Goal: Task Accomplishment & Management: Manage account settings

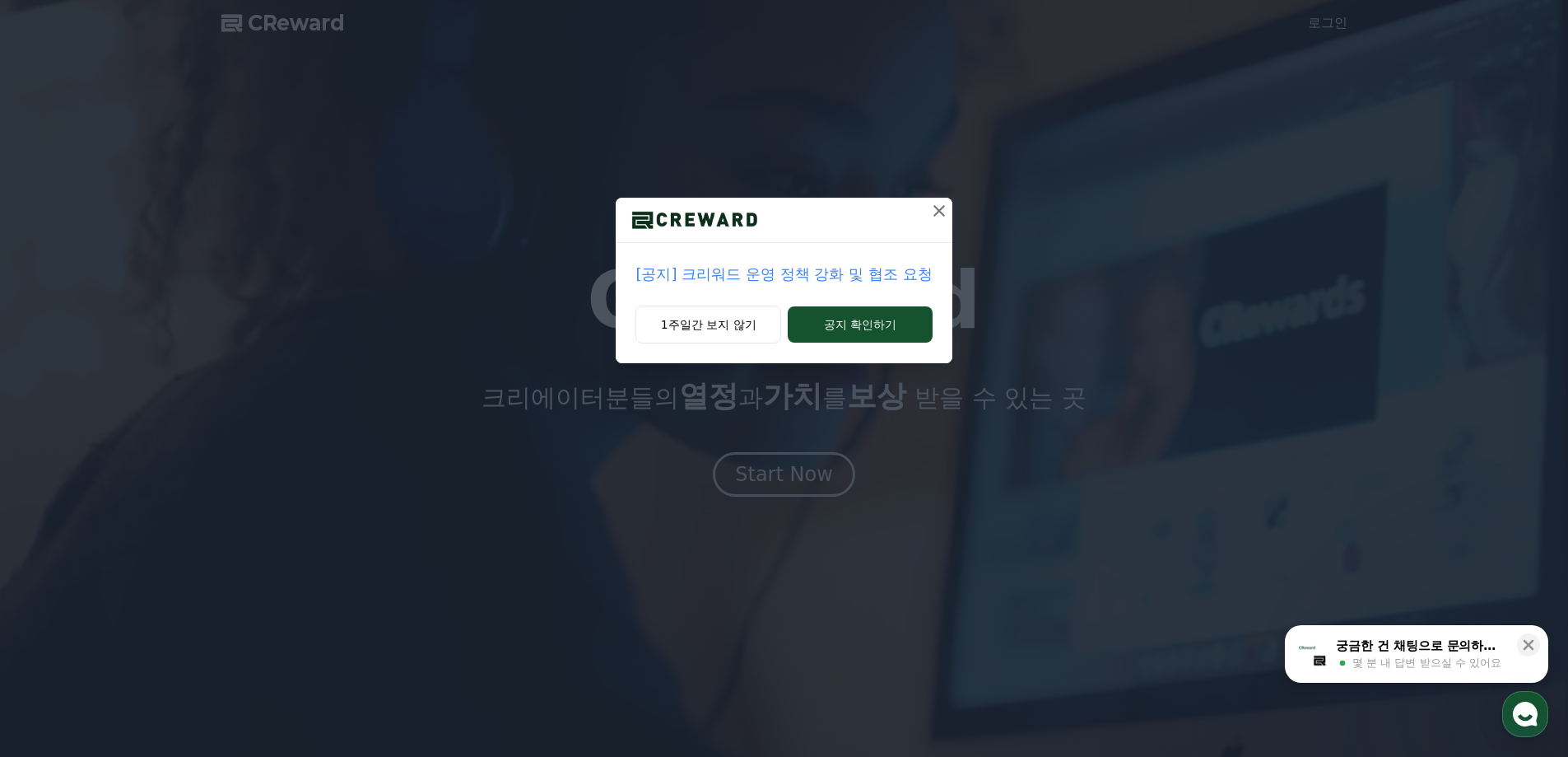
click at [943, 213] on icon at bounding box center [938, 210] width 20 height 20
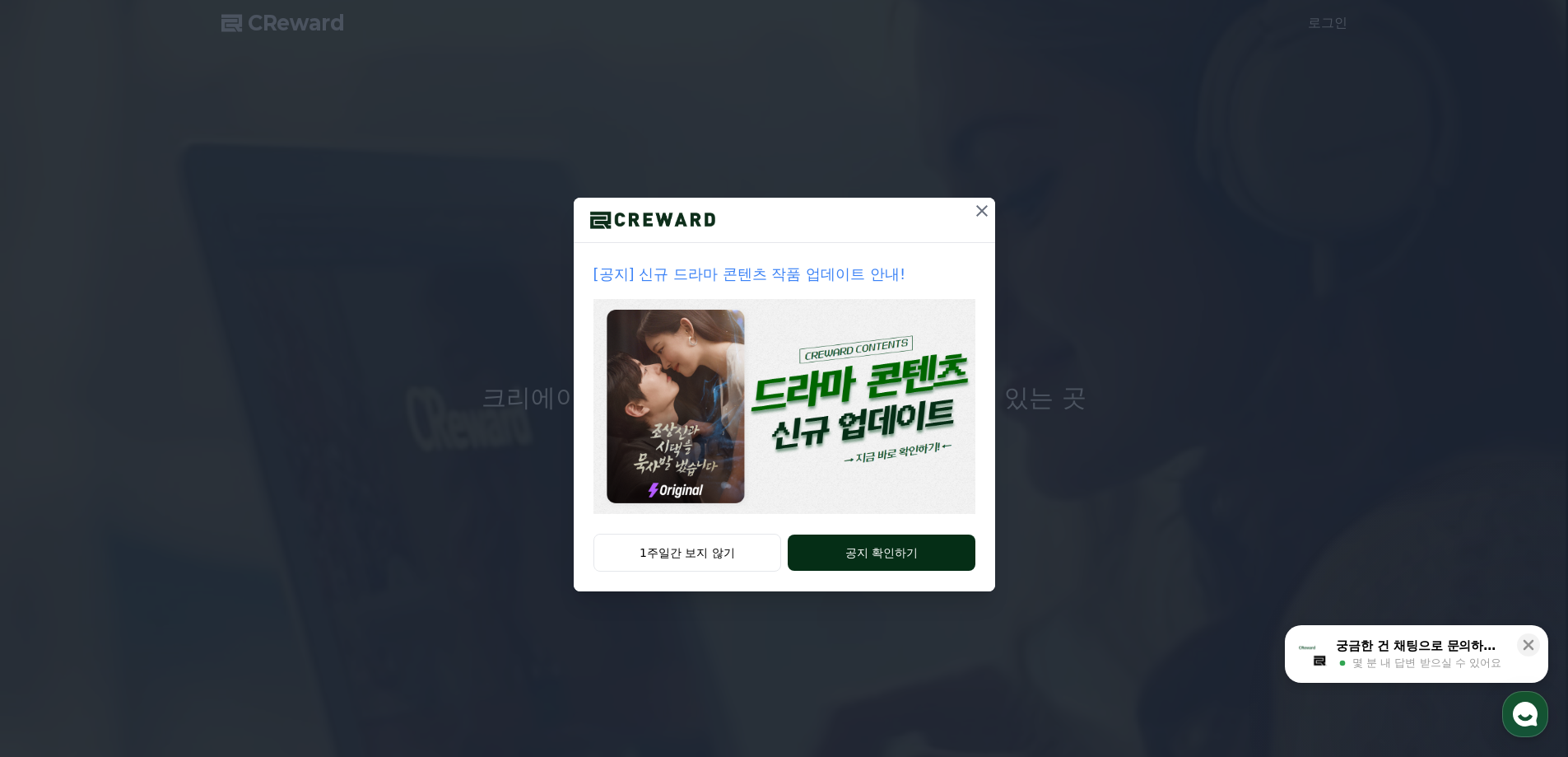
click at [871, 557] on button "공지 확인하기" at bounding box center [881, 552] width 187 height 36
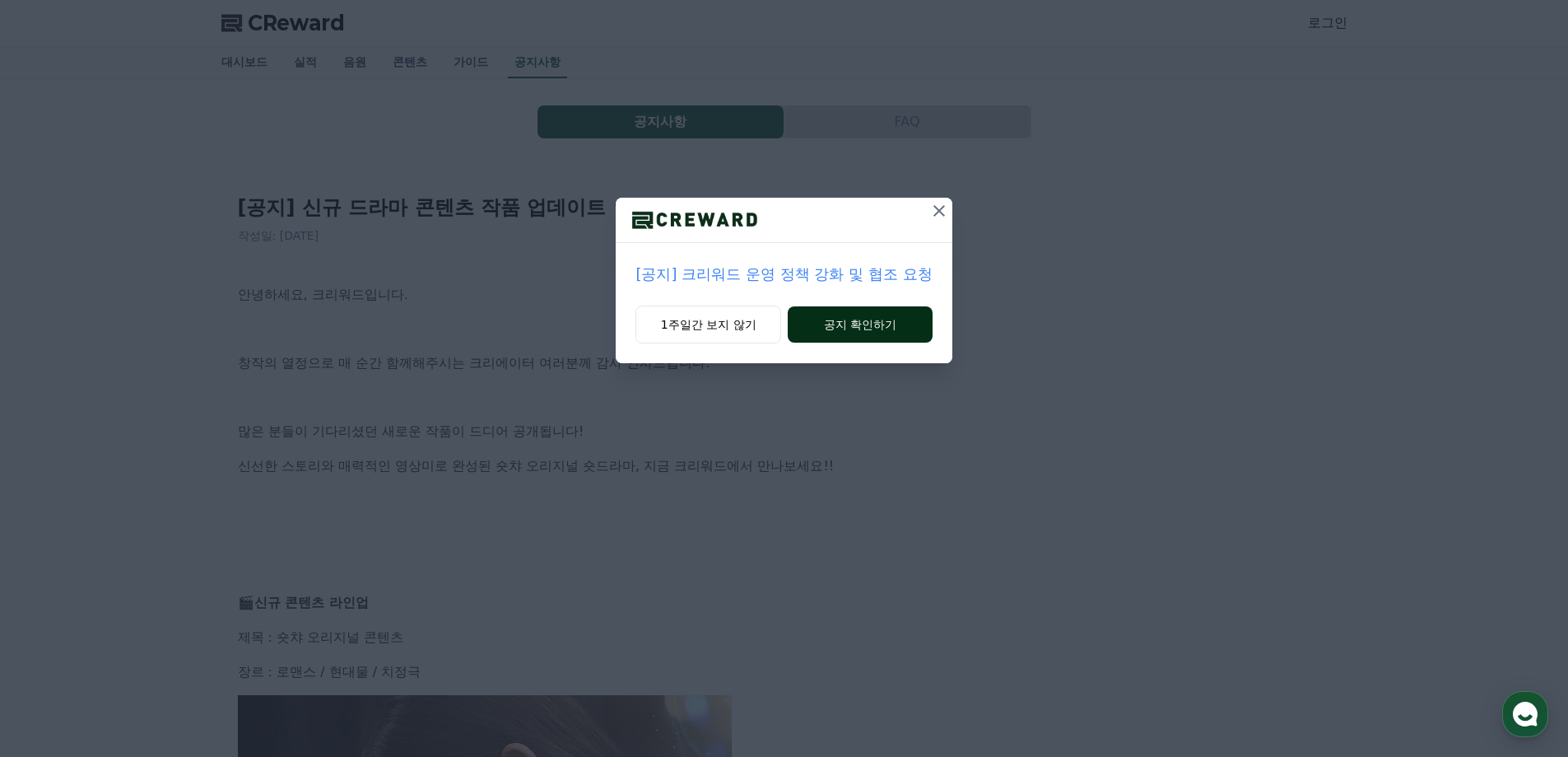
click at [858, 321] on button "공지 확인하기" at bounding box center [859, 324] width 144 height 36
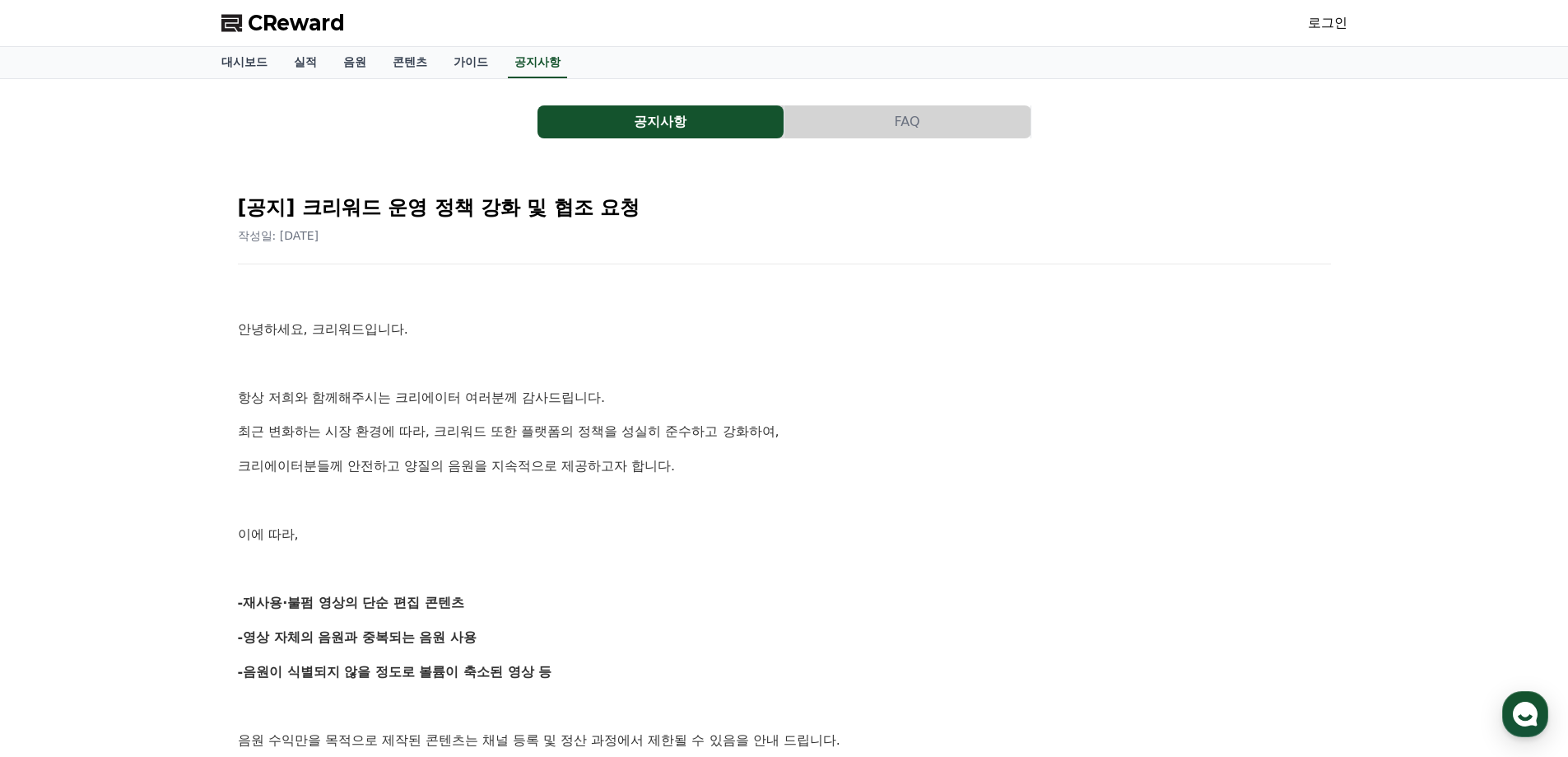
click at [1328, 21] on link "로그인" at bounding box center [1327, 22] width 39 height 20
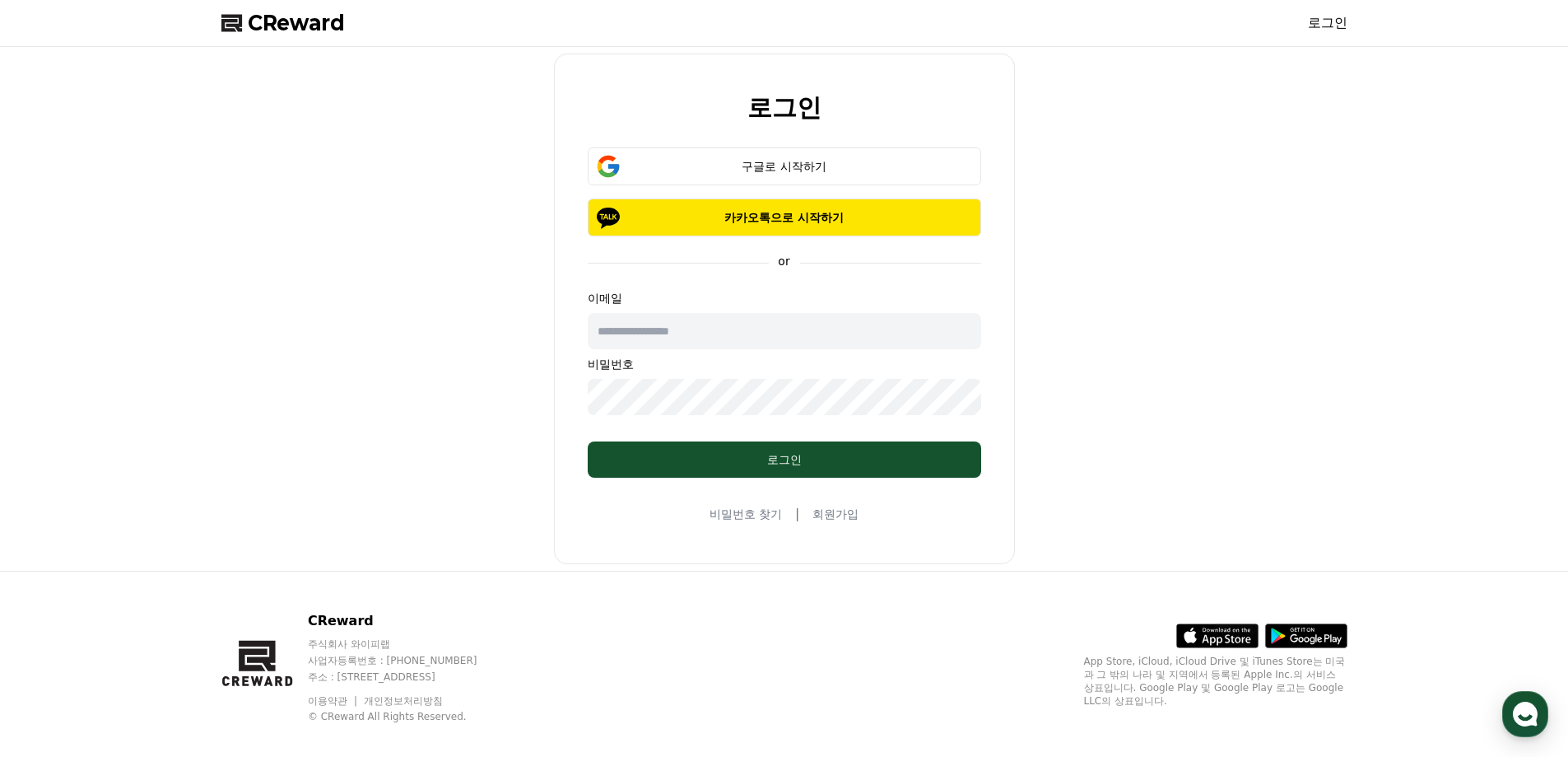
click at [824, 510] on link "회원가입" at bounding box center [835, 514] width 46 height 16
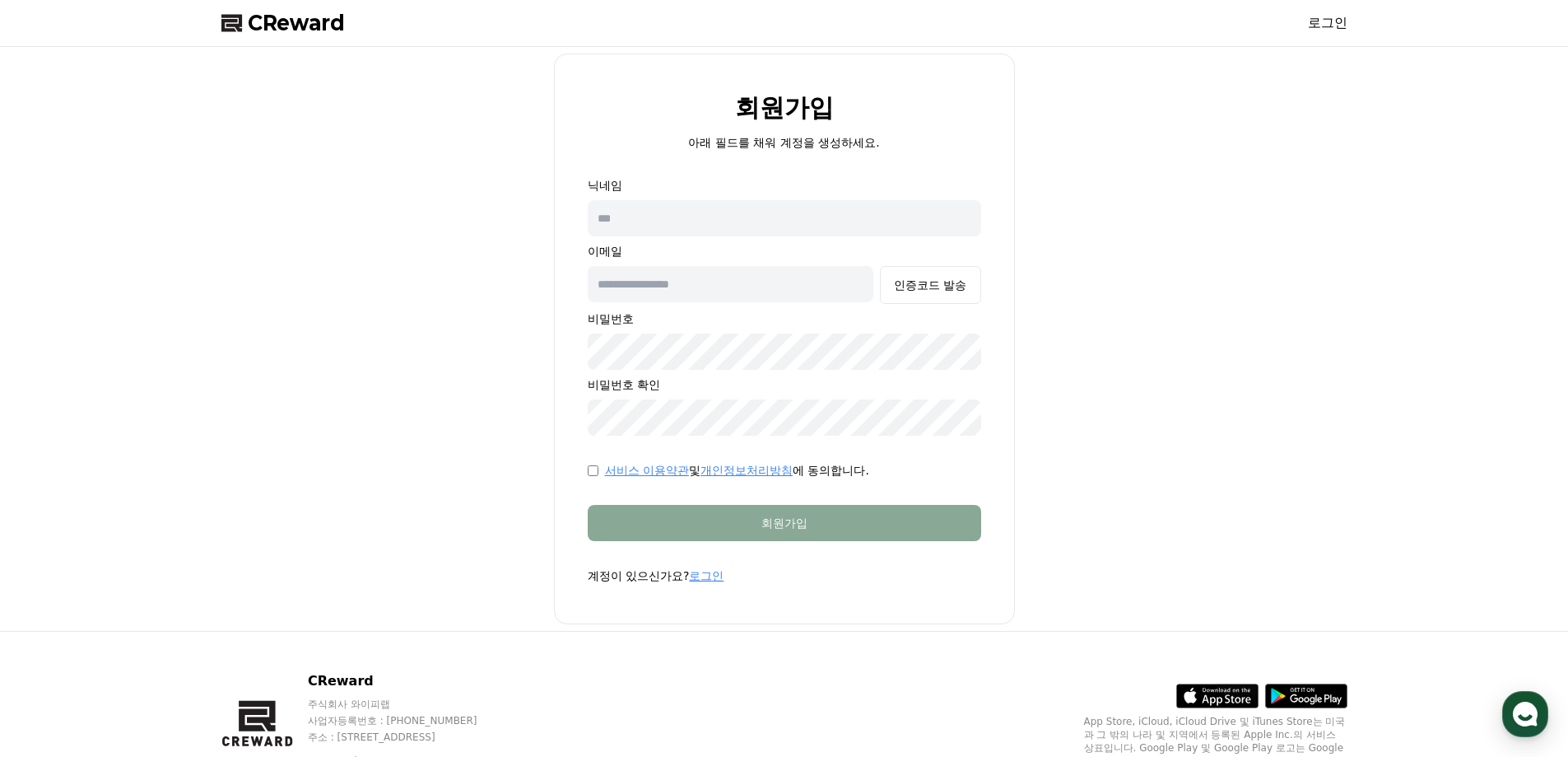
click at [693, 216] on input "text" at bounding box center [784, 218] width 393 height 36
type input "*"
type input "****"
click at [713, 279] on input "text" at bounding box center [731, 284] width 286 height 36
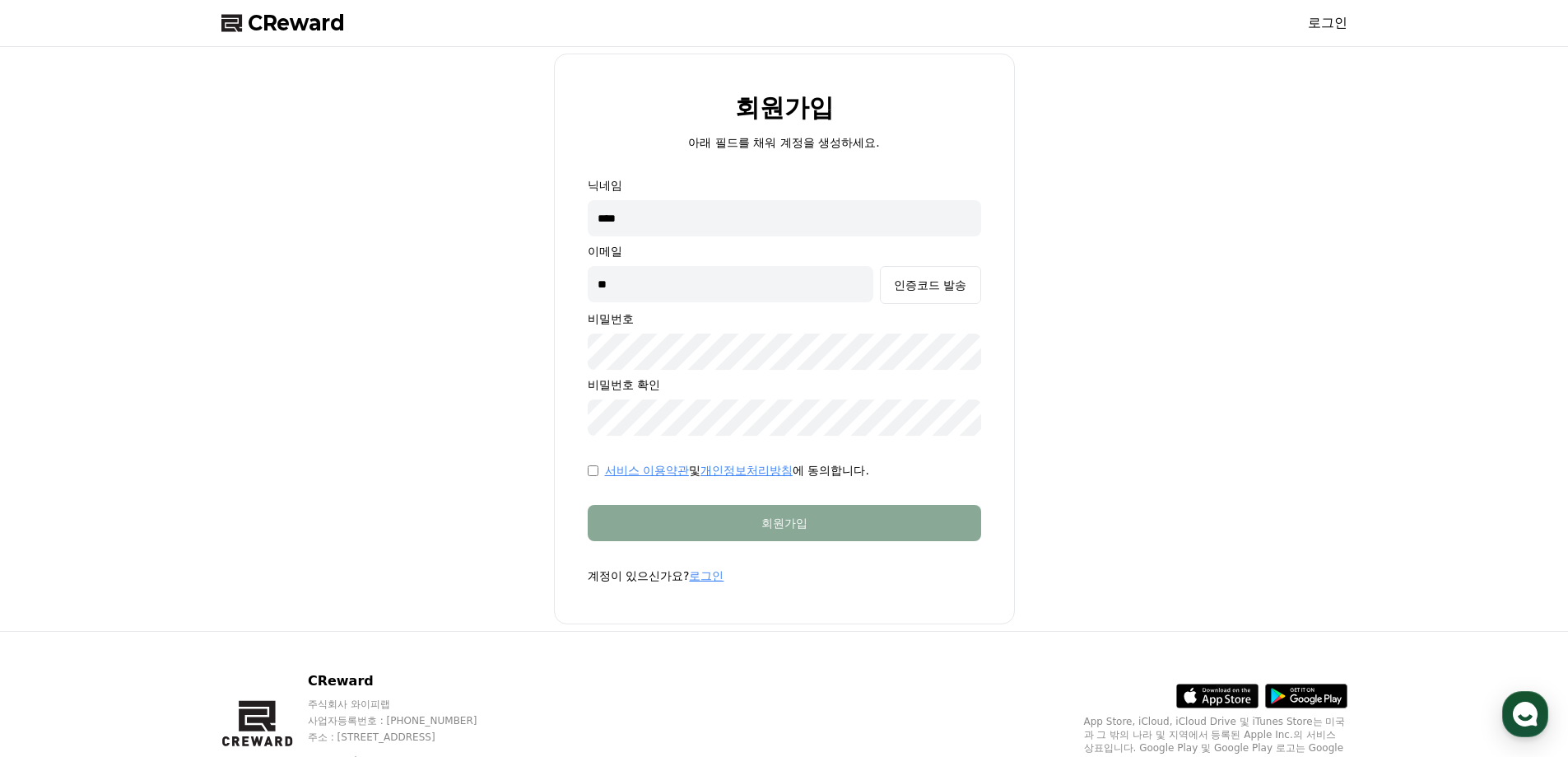
type input "*"
type input "**********"
click at [924, 285] on div "인증코드 발송" at bounding box center [930, 285] width 73 height 16
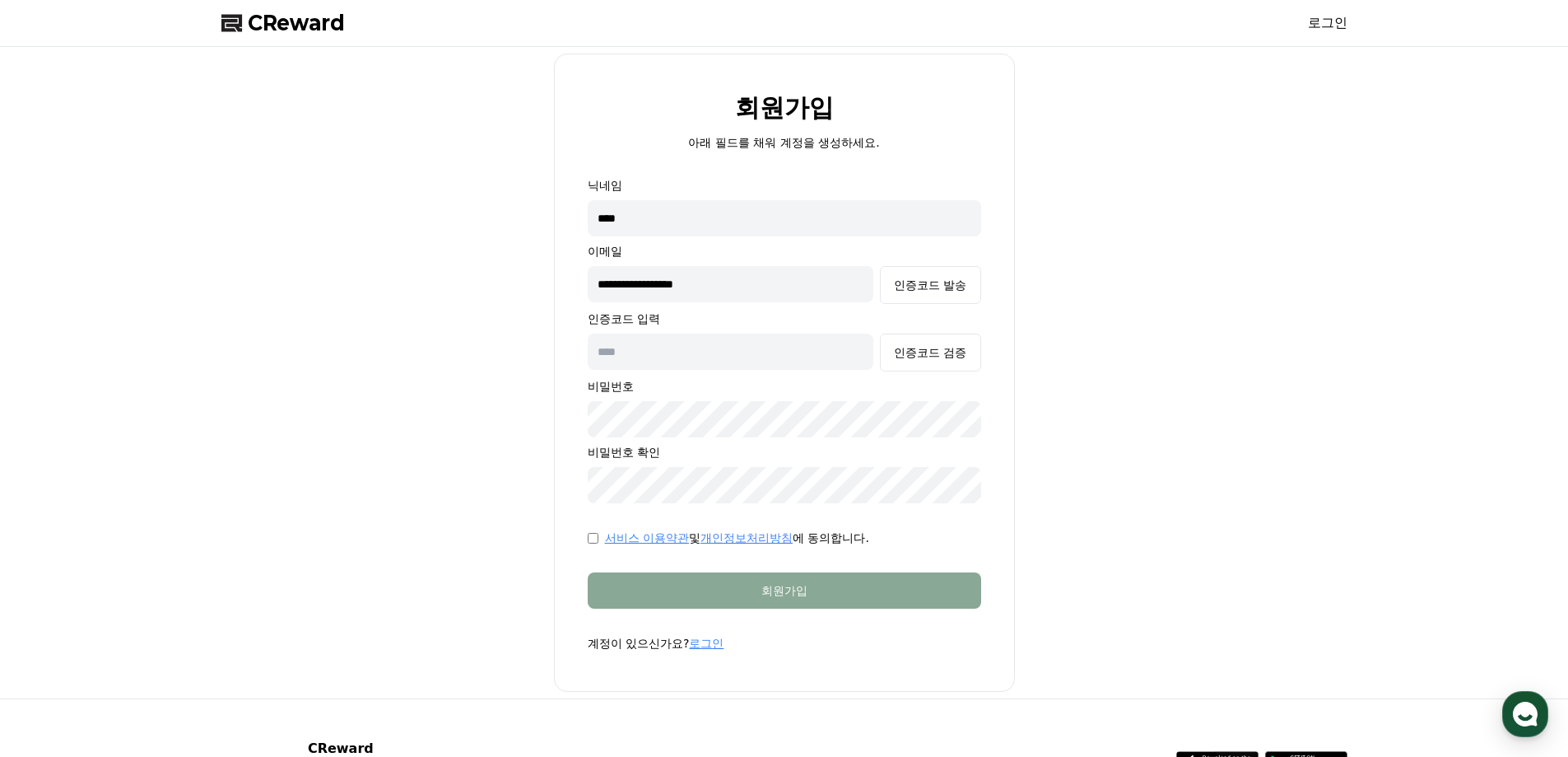
click at [679, 353] on input "text" at bounding box center [731, 351] width 286 height 36
type input "******"
click at [950, 356] on div "인증코드 검증" at bounding box center [930, 351] width 73 height 16
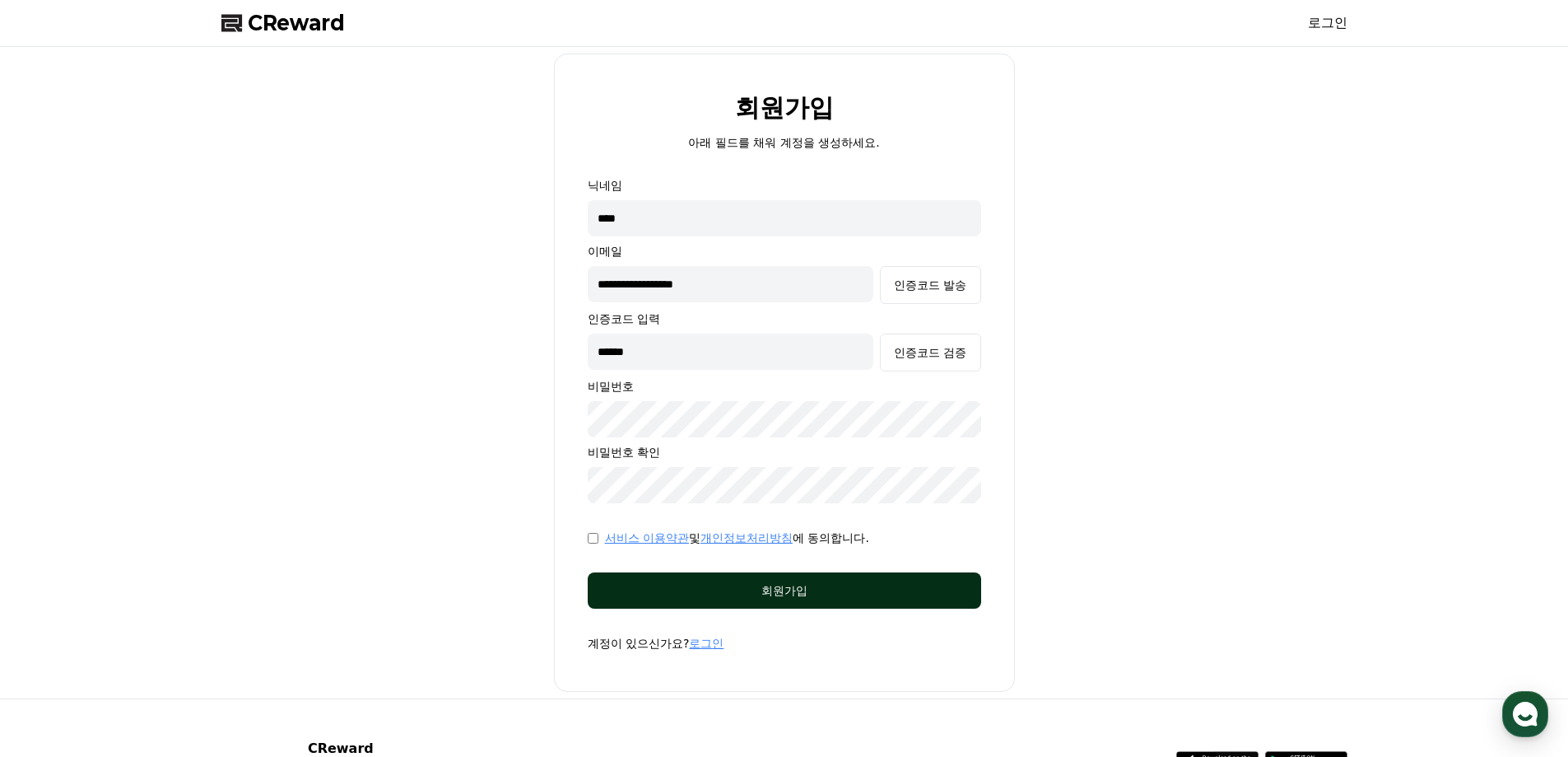
click at [772, 586] on div "회원가입" at bounding box center [784, 590] width 327 height 16
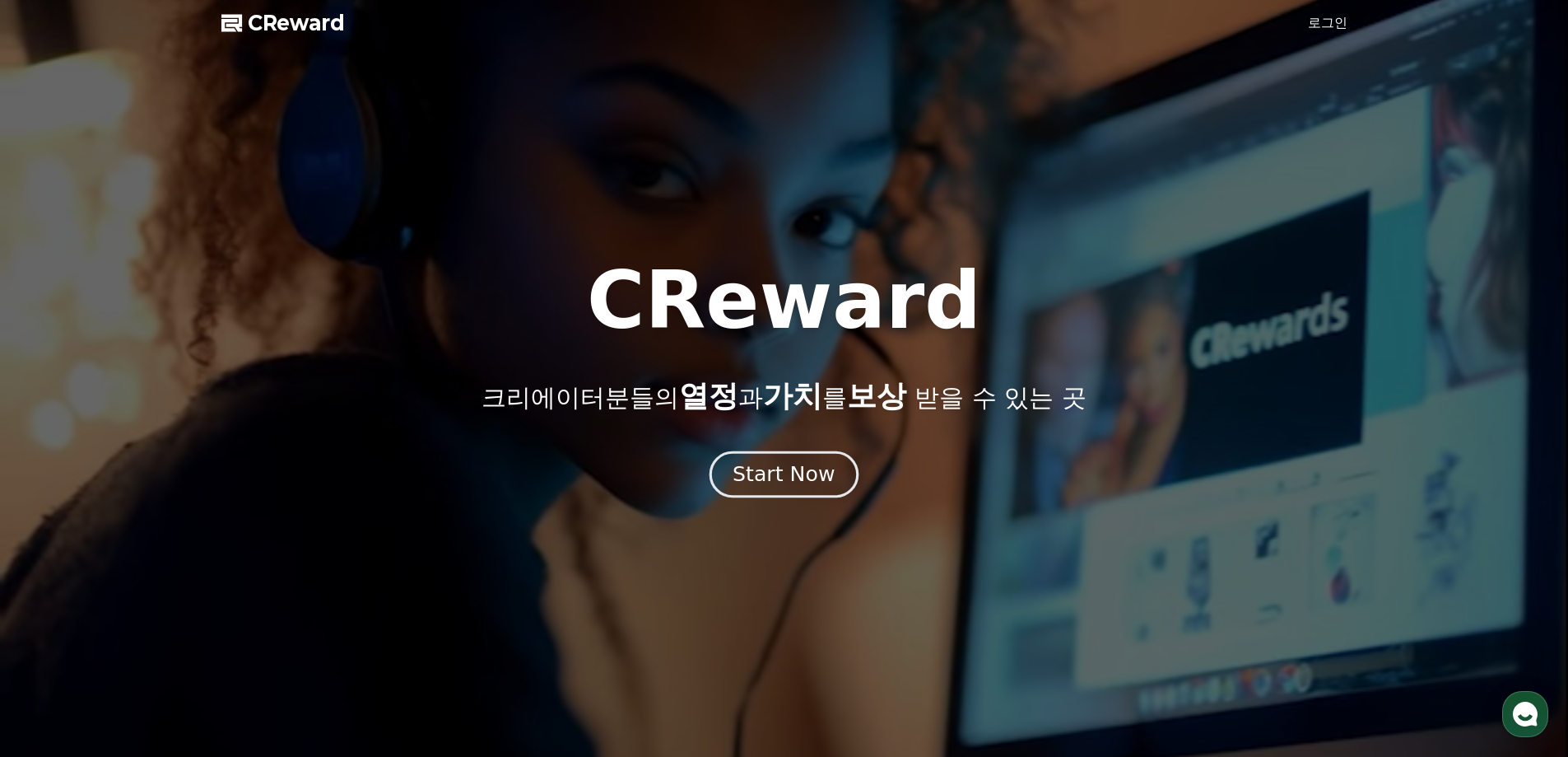
click at [804, 480] on div "Start Now" at bounding box center [783, 474] width 102 height 28
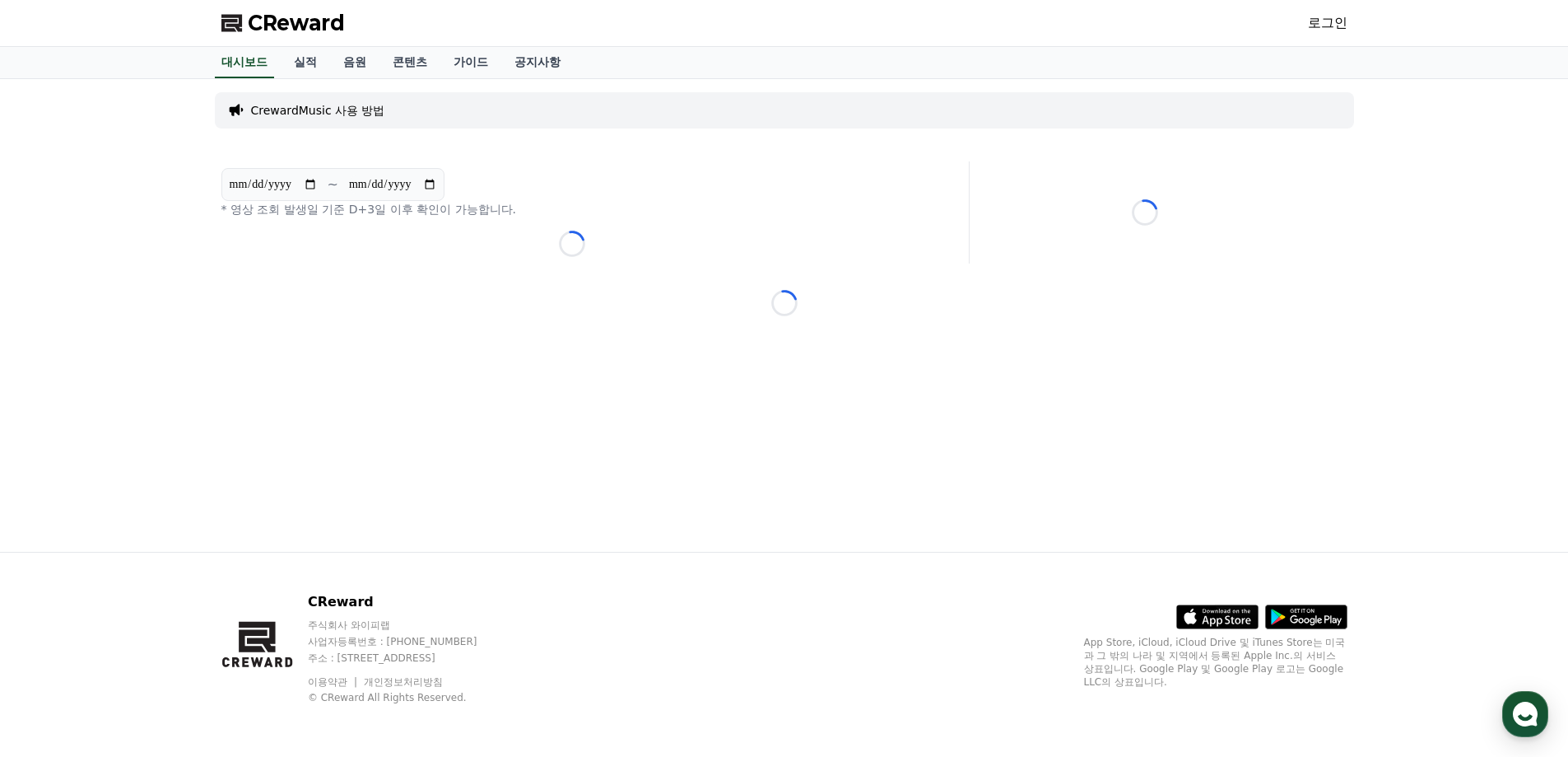
click at [1320, 21] on link "로그인" at bounding box center [1327, 22] width 39 height 20
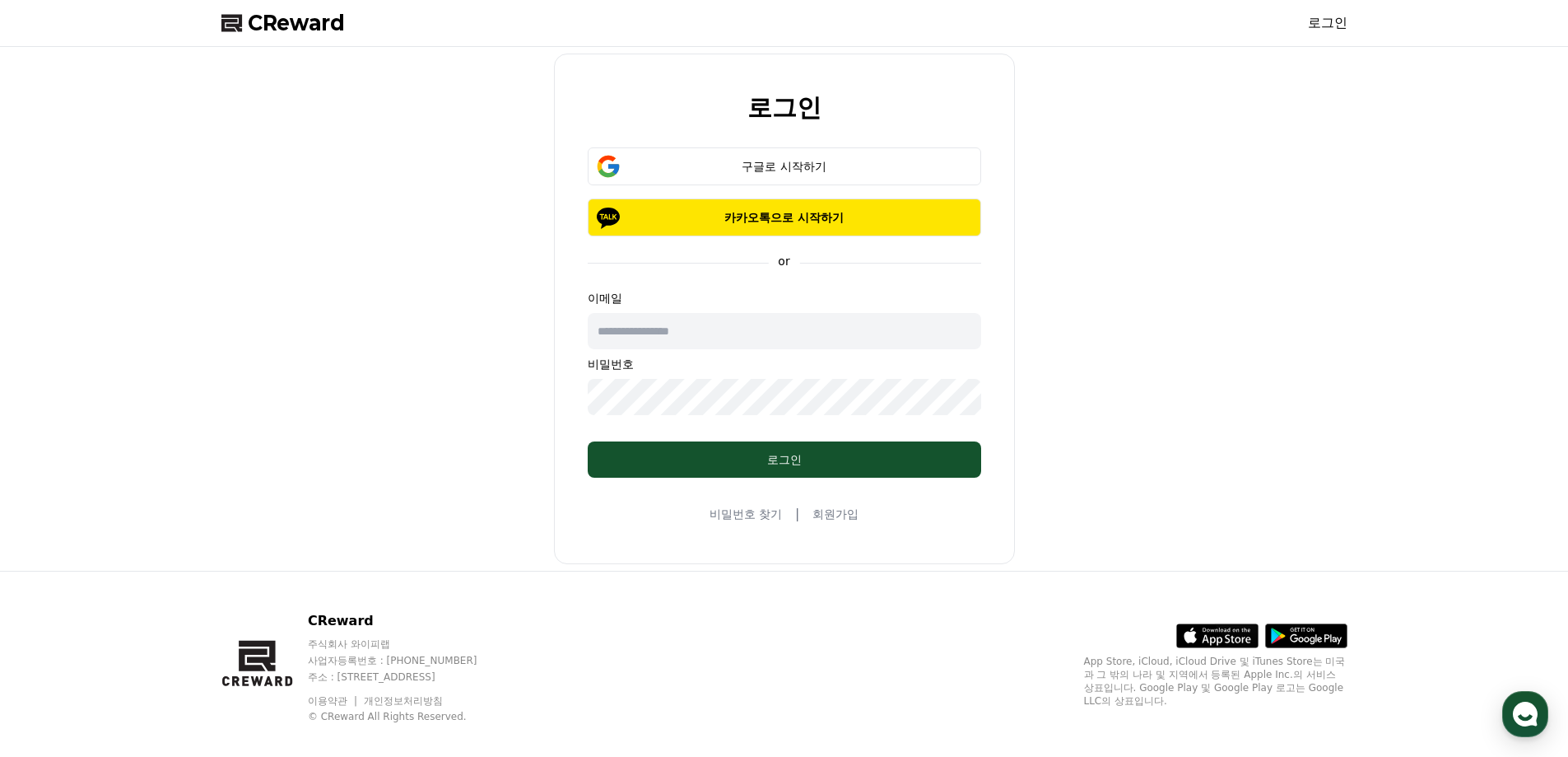
click at [715, 333] on input "text" at bounding box center [784, 331] width 393 height 36
type input "**********"
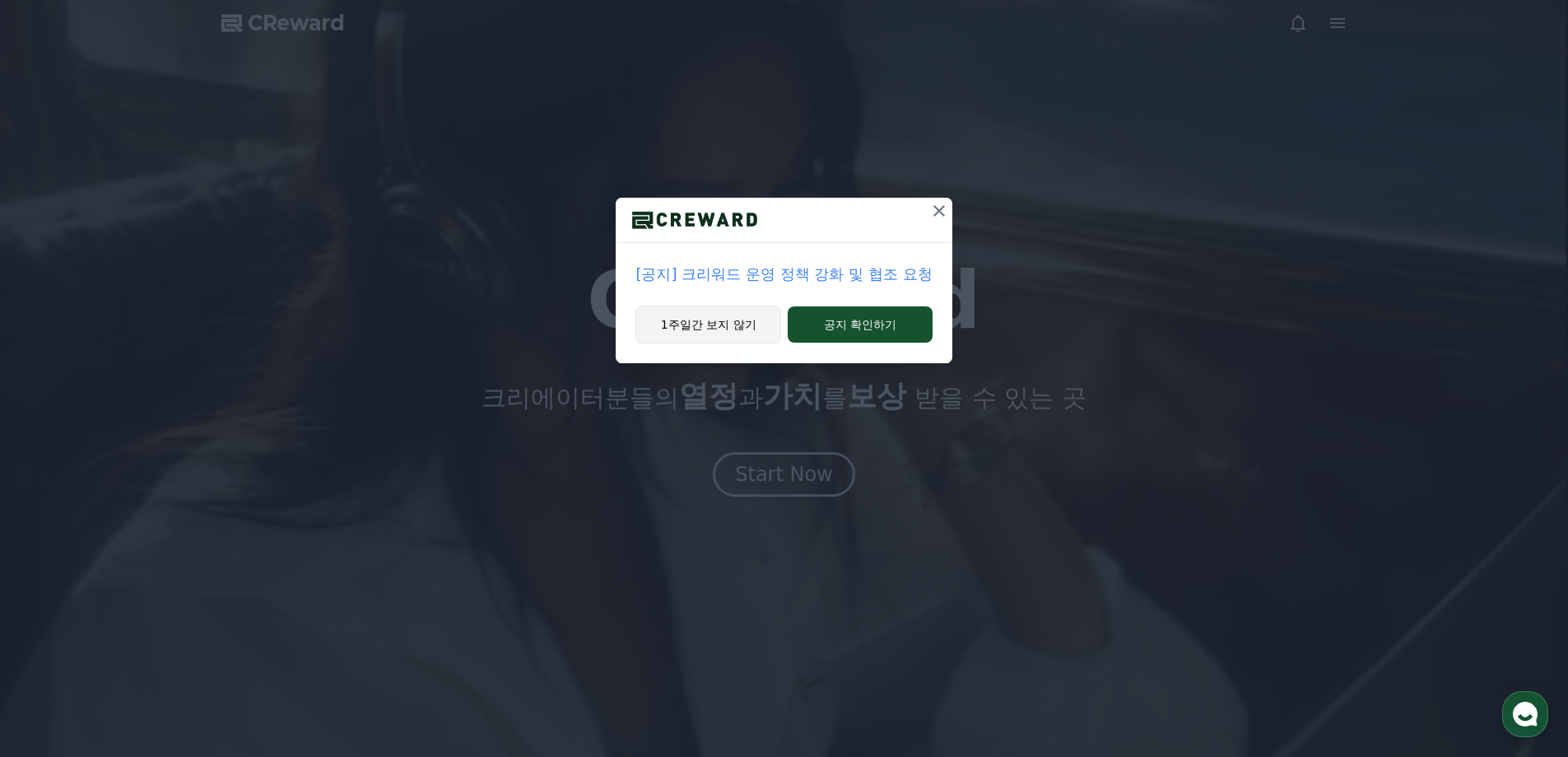
click at [736, 333] on button "1주일간 보지 않기" at bounding box center [708, 324] width 146 height 38
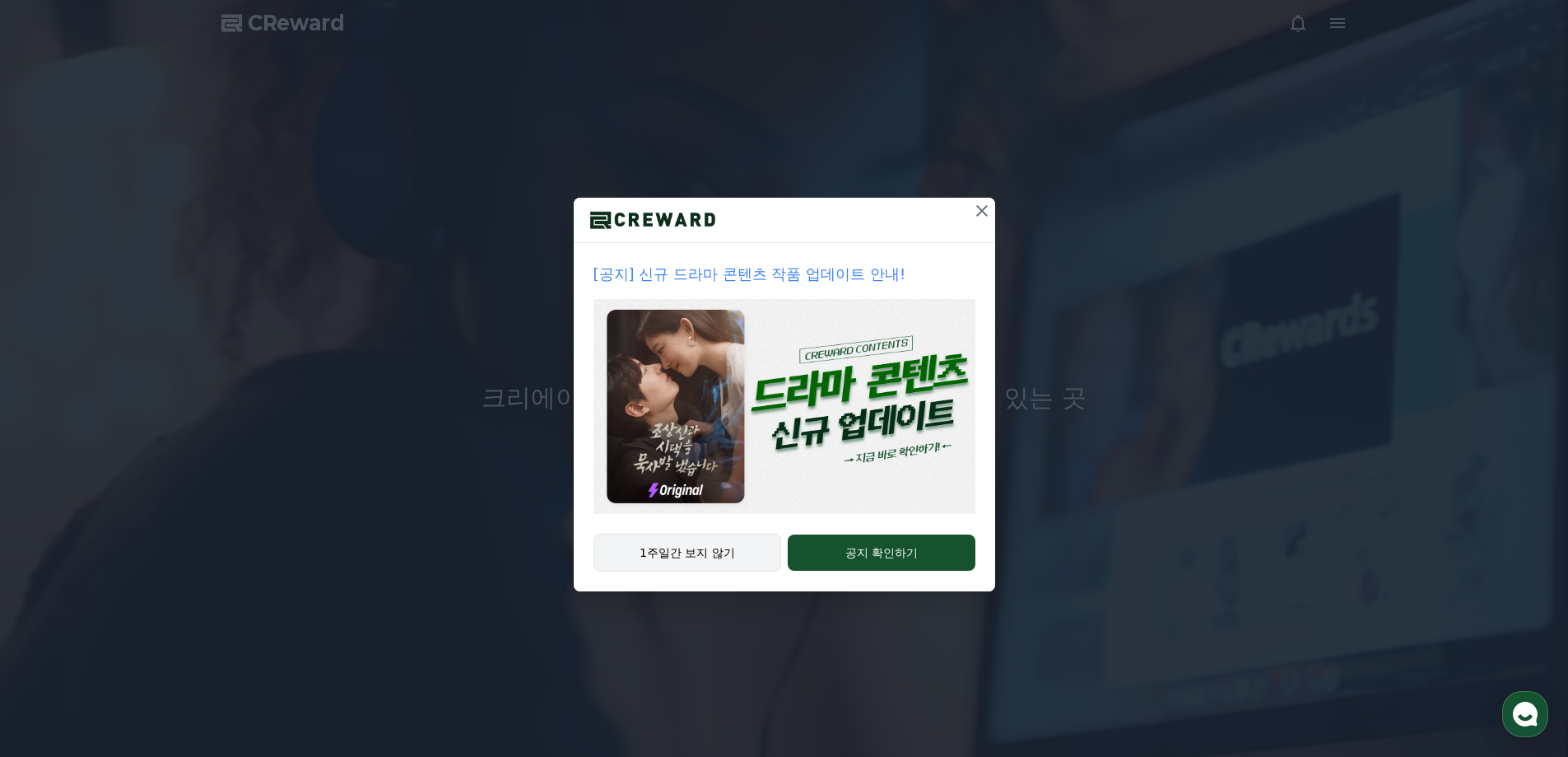
click at [685, 550] on button "1주일간 보지 않기" at bounding box center [687, 552] width 189 height 38
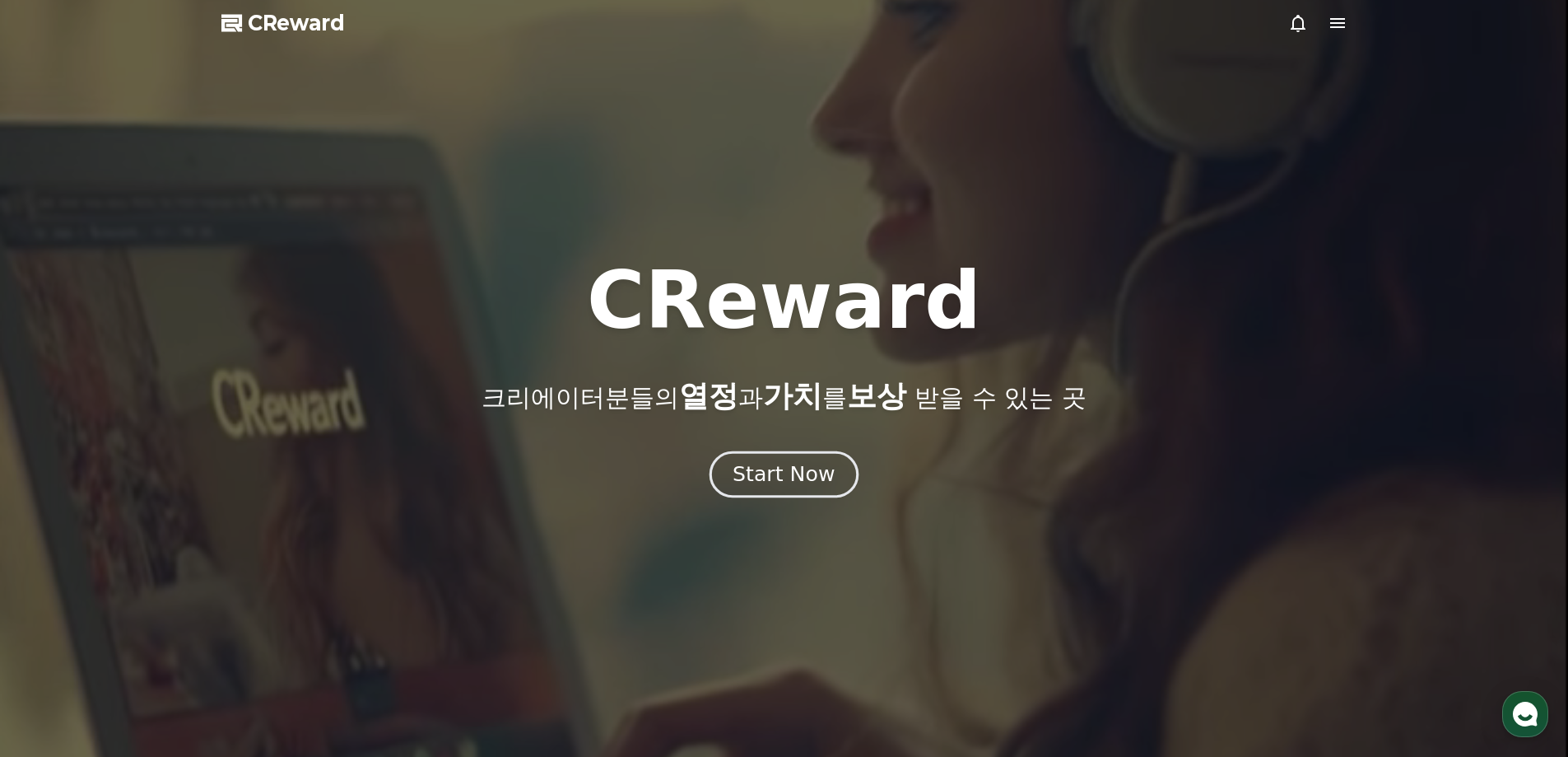
click at [806, 469] on div "Start Now" at bounding box center [783, 474] width 102 height 28
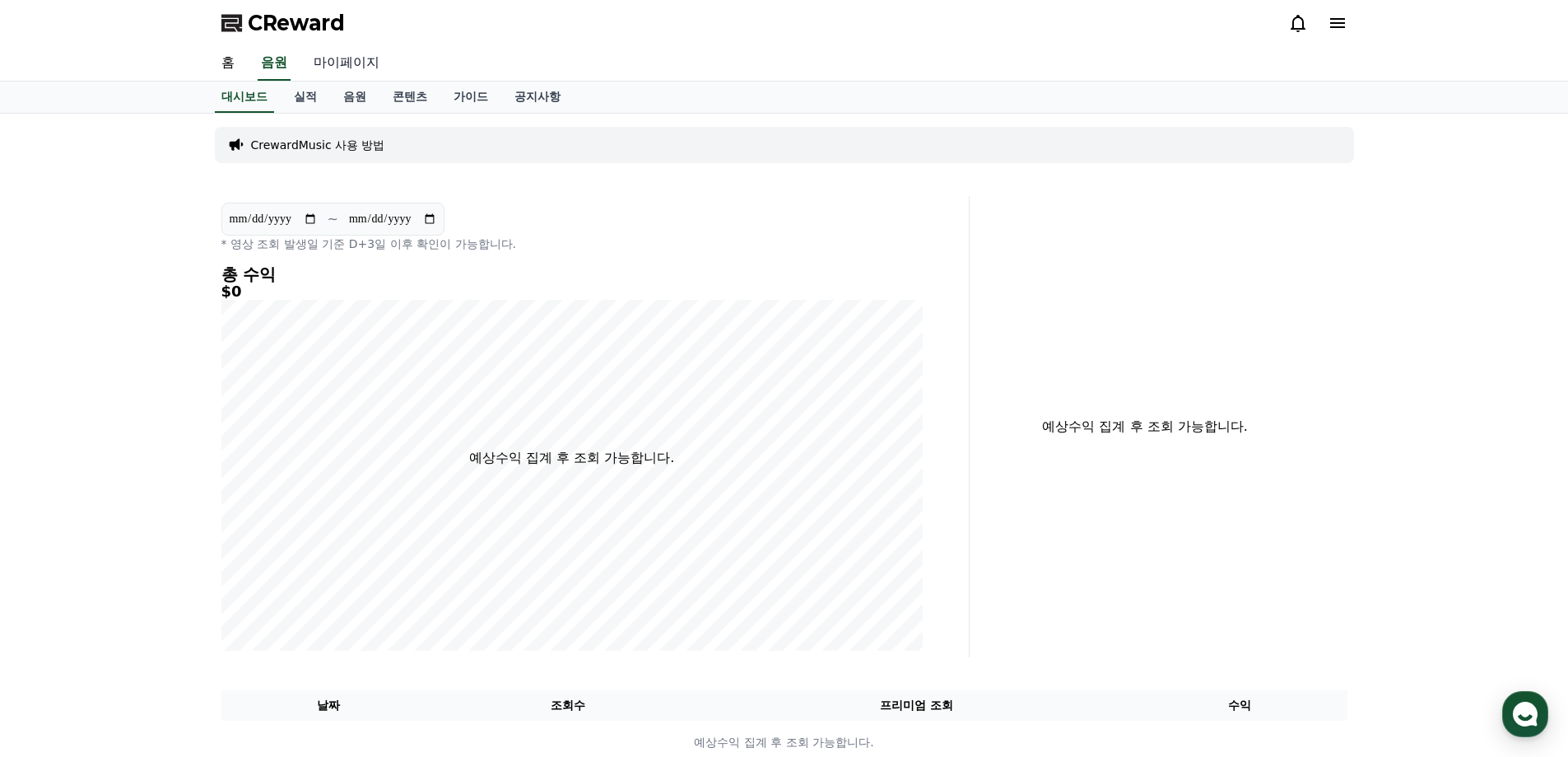
click at [356, 59] on link "마이페이지" at bounding box center [347, 63] width 93 height 34
select select "**********"
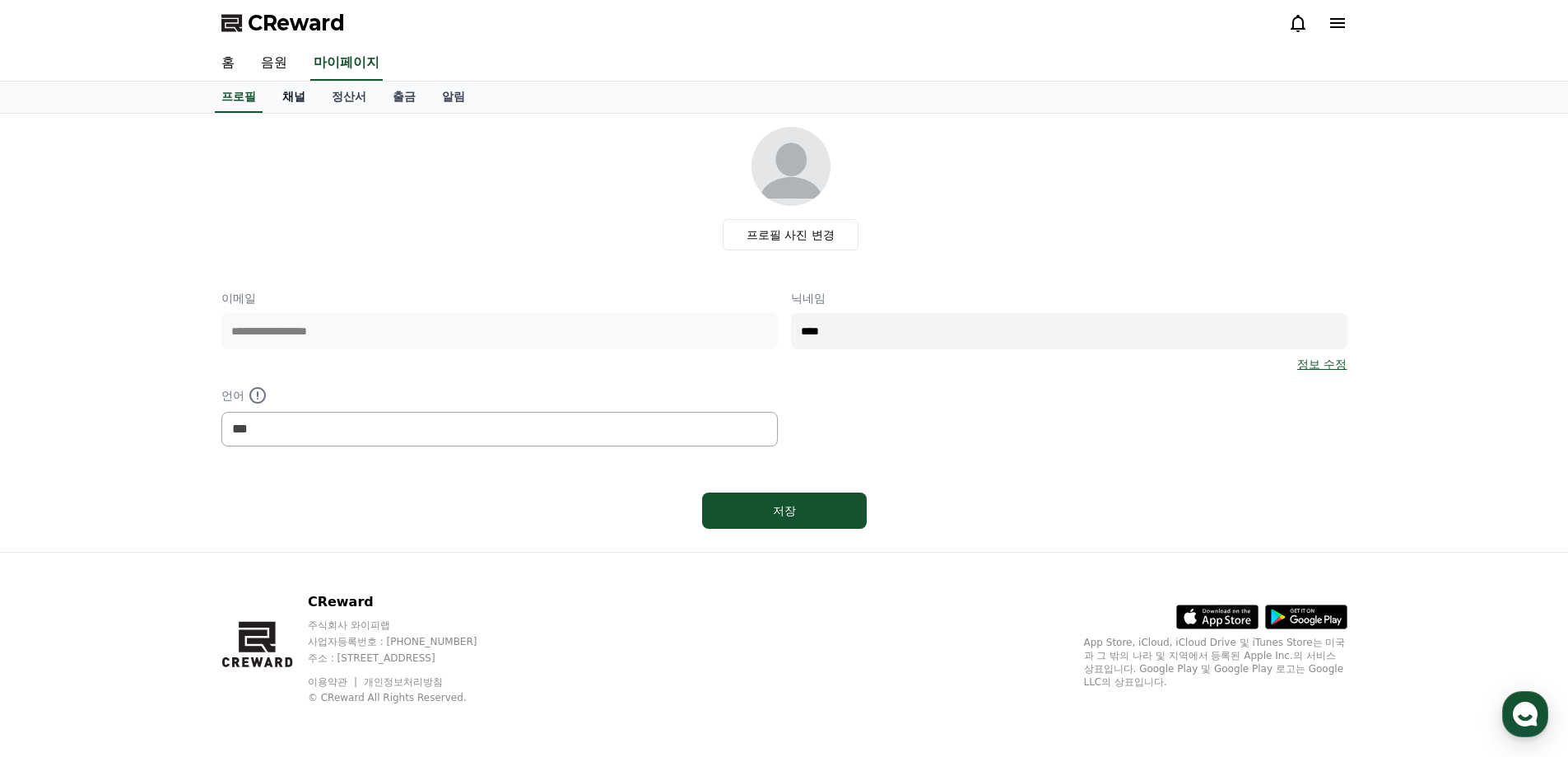
click at [291, 93] on link "채널" at bounding box center [294, 97] width 50 height 31
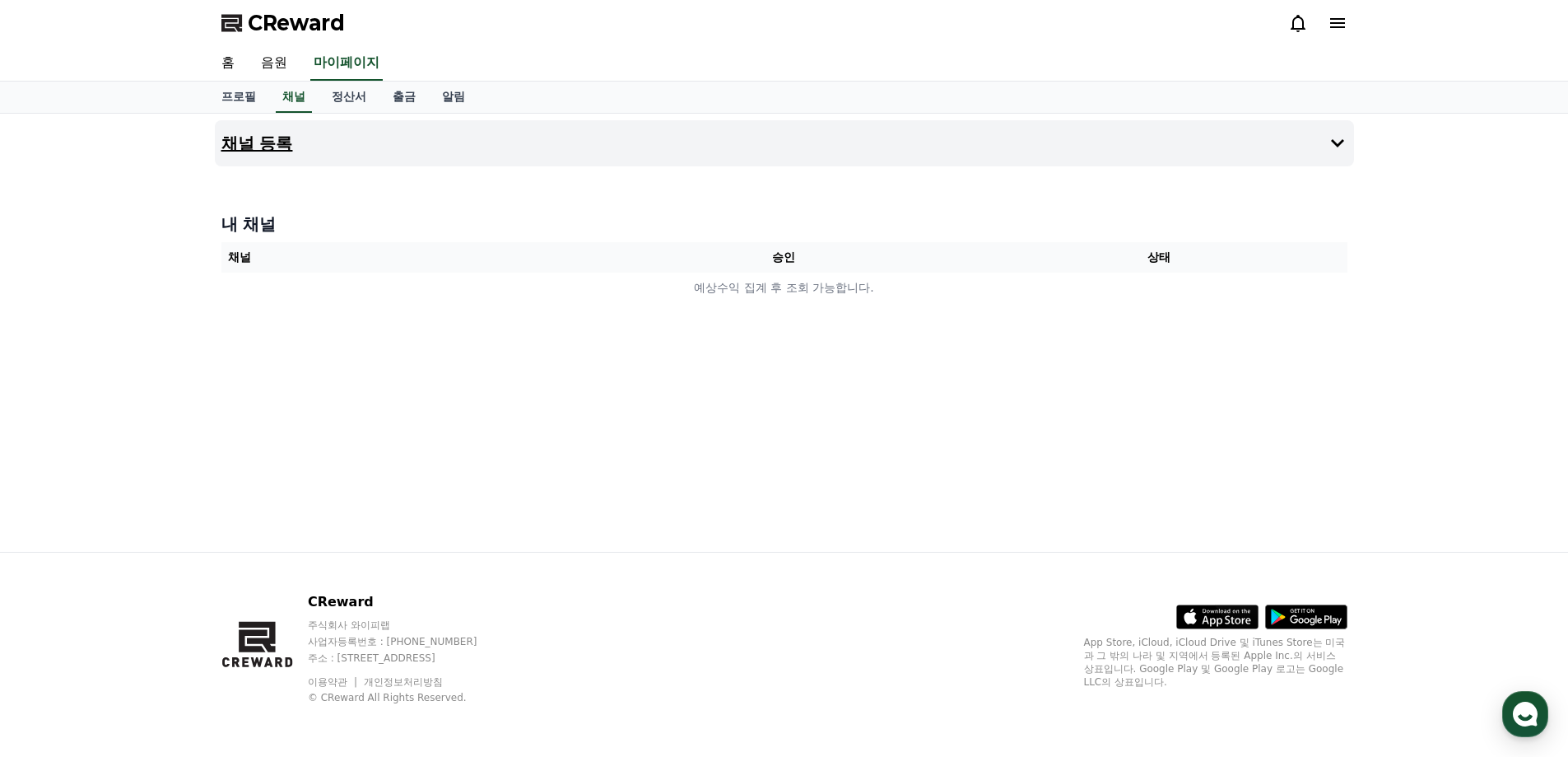
click at [1341, 141] on icon at bounding box center [1337, 143] width 13 height 9
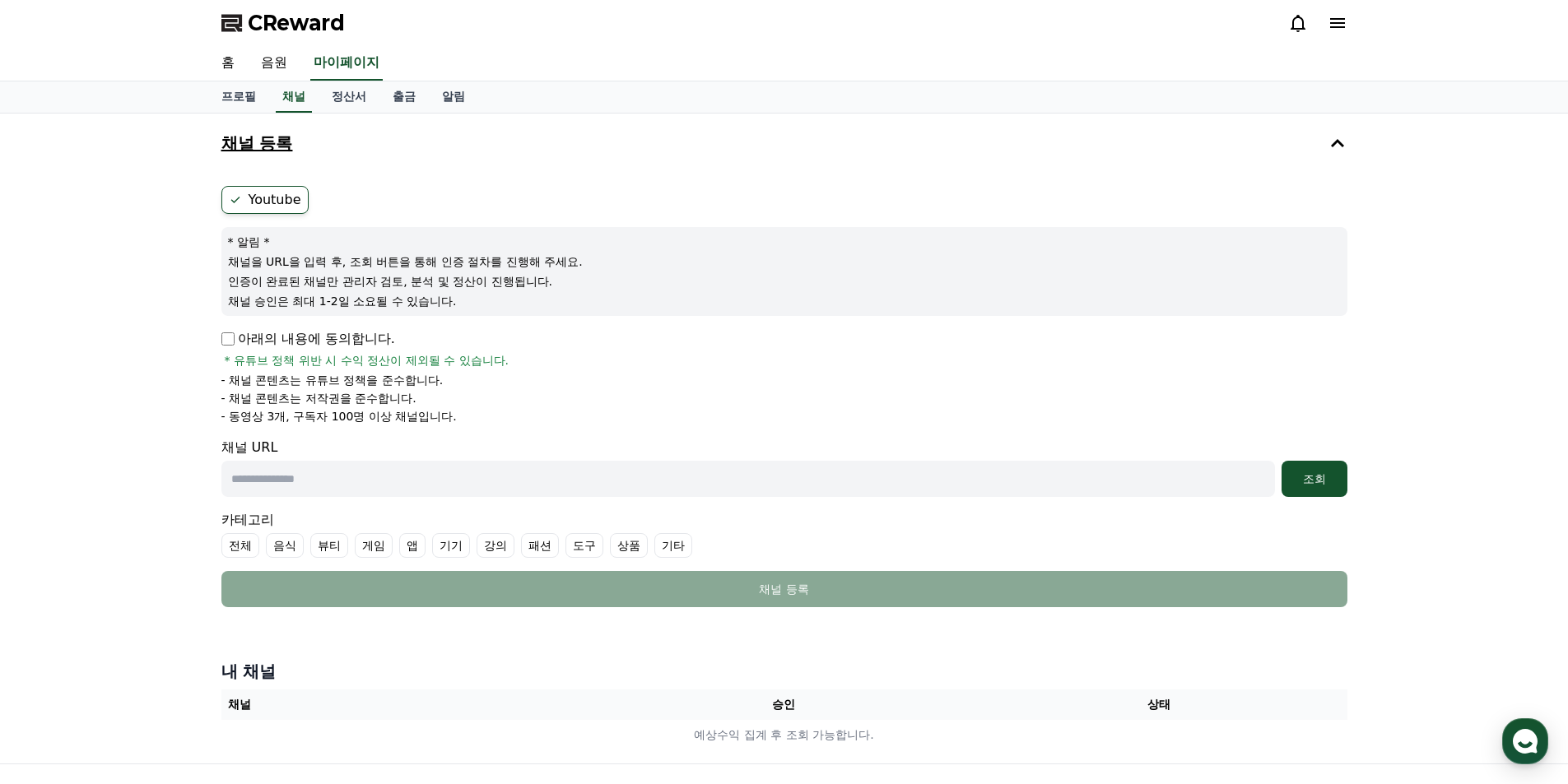
click at [306, 470] on input "text" at bounding box center [747, 479] width 1053 height 36
paste input "**********"
type input "**********"
click at [1311, 477] on div "조회" at bounding box center [1314, 478] width 52 height 16
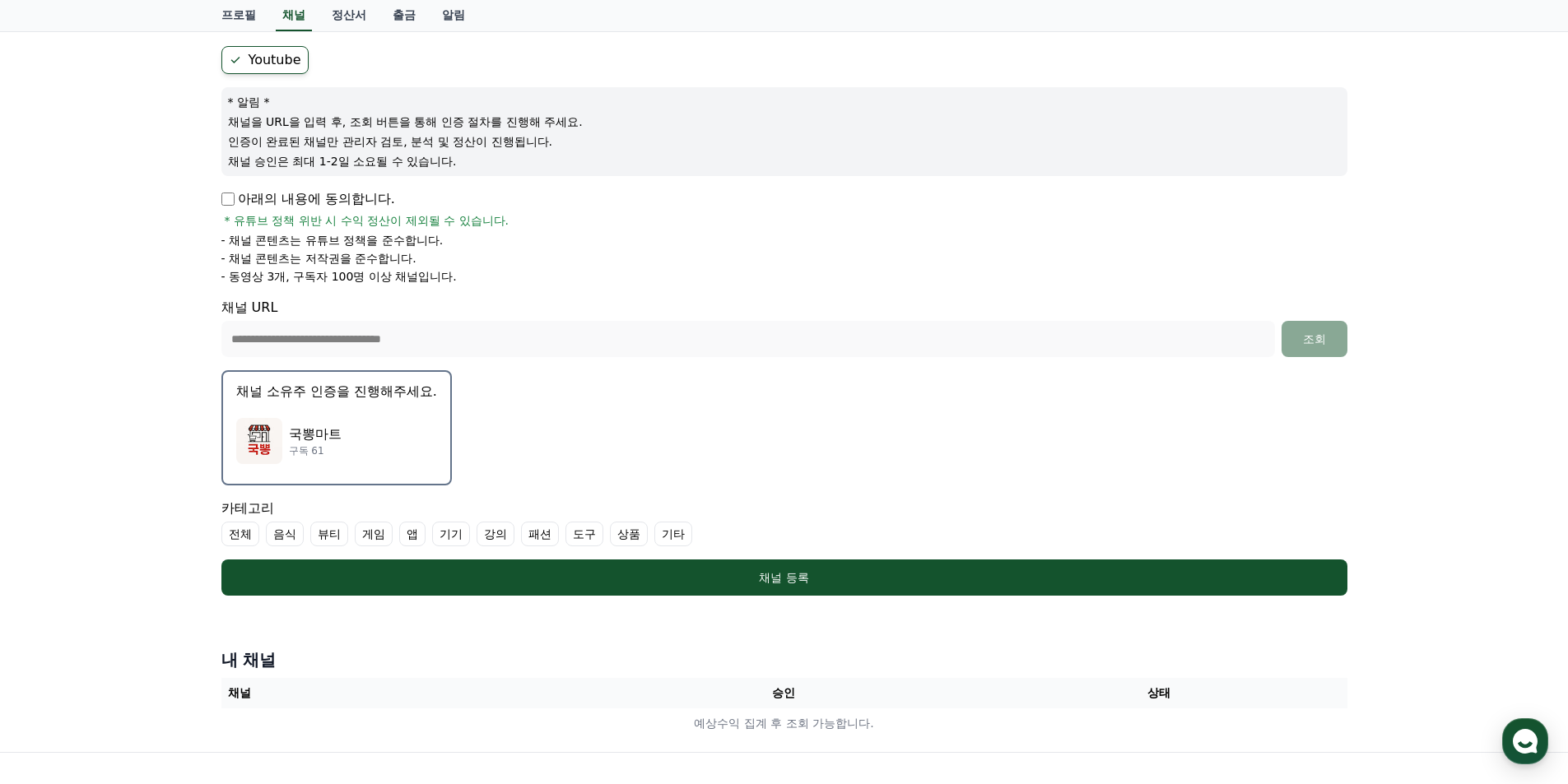
scroll to position [165, 0]
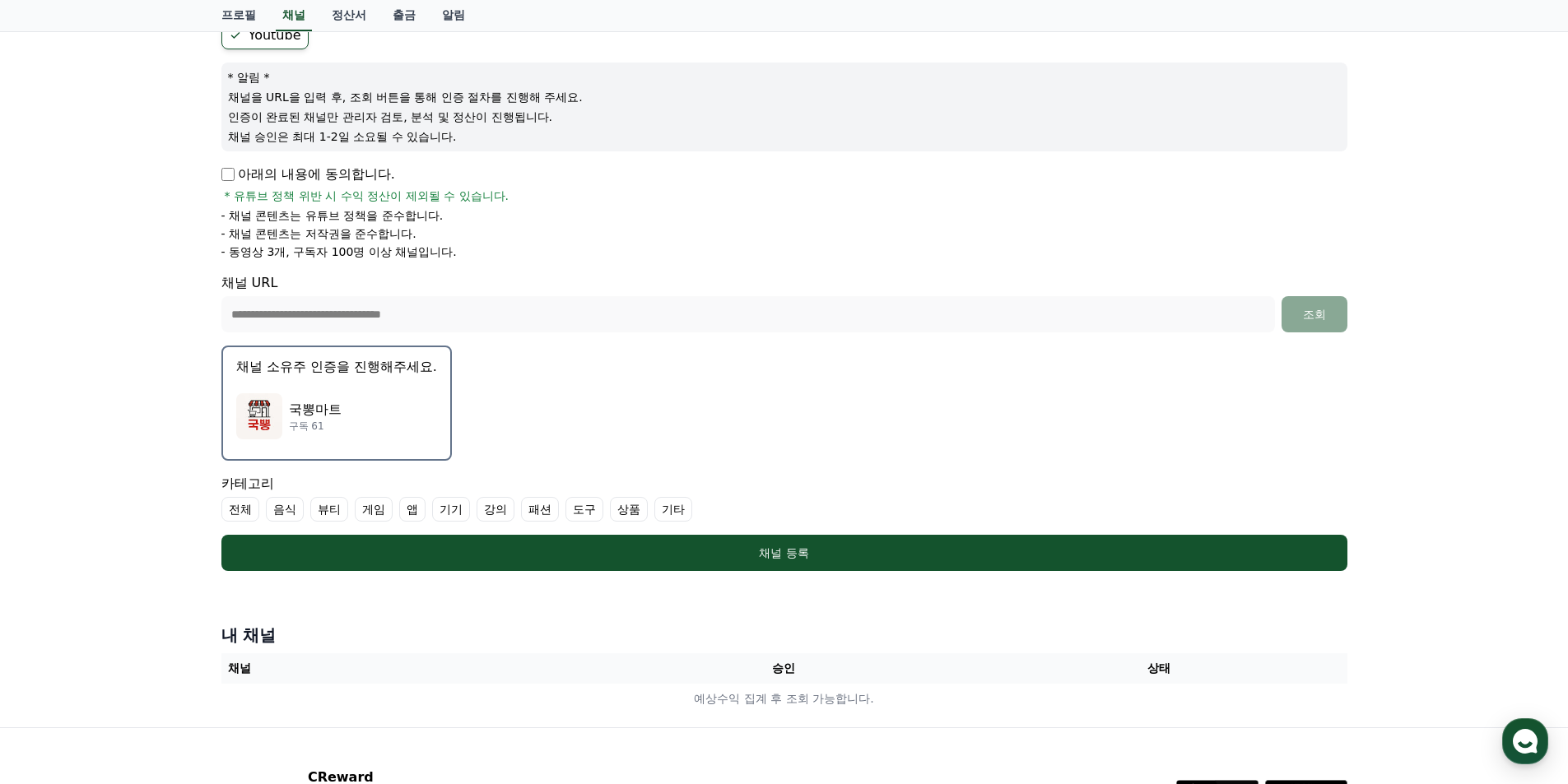
click at [351, 367] on p "채널 소유주 인증을 진행해주세요." at bounding box center [337, 367] width 200 height 20
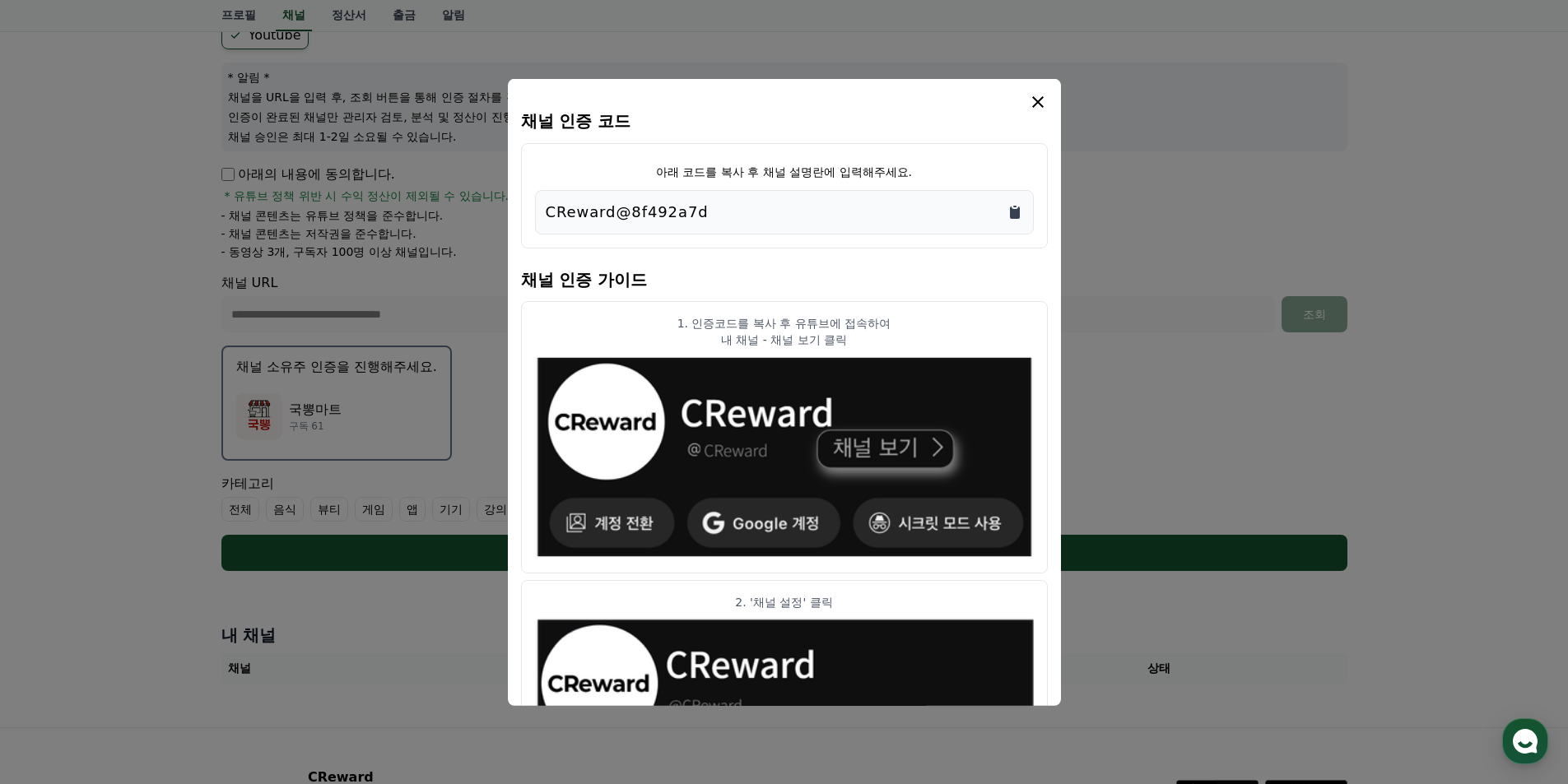
click at [1017, 215] on icon "Copy to clipboard" at bounding box center [1014, 212] width 10 height 12
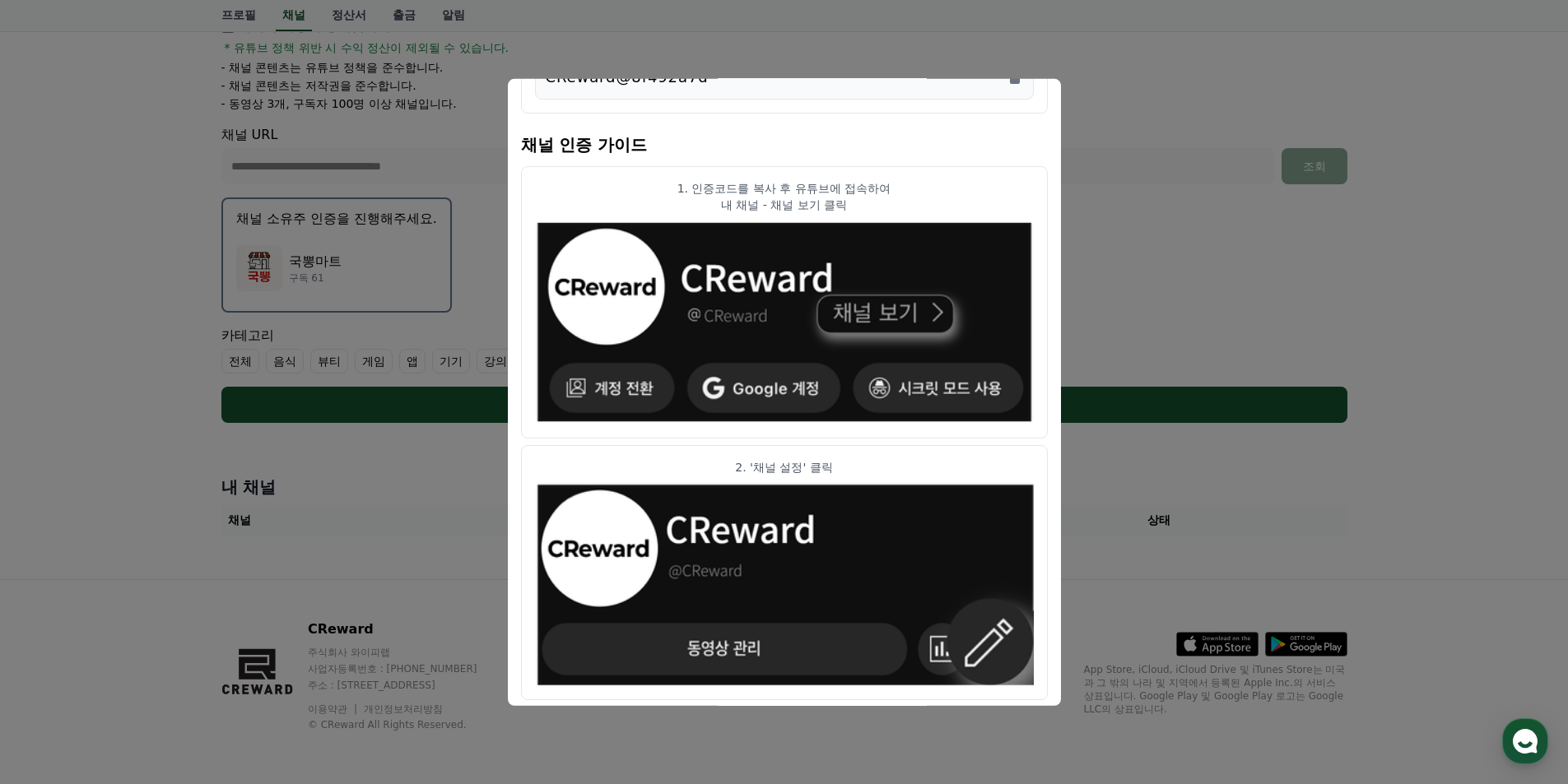
scroll to position [0, 0]
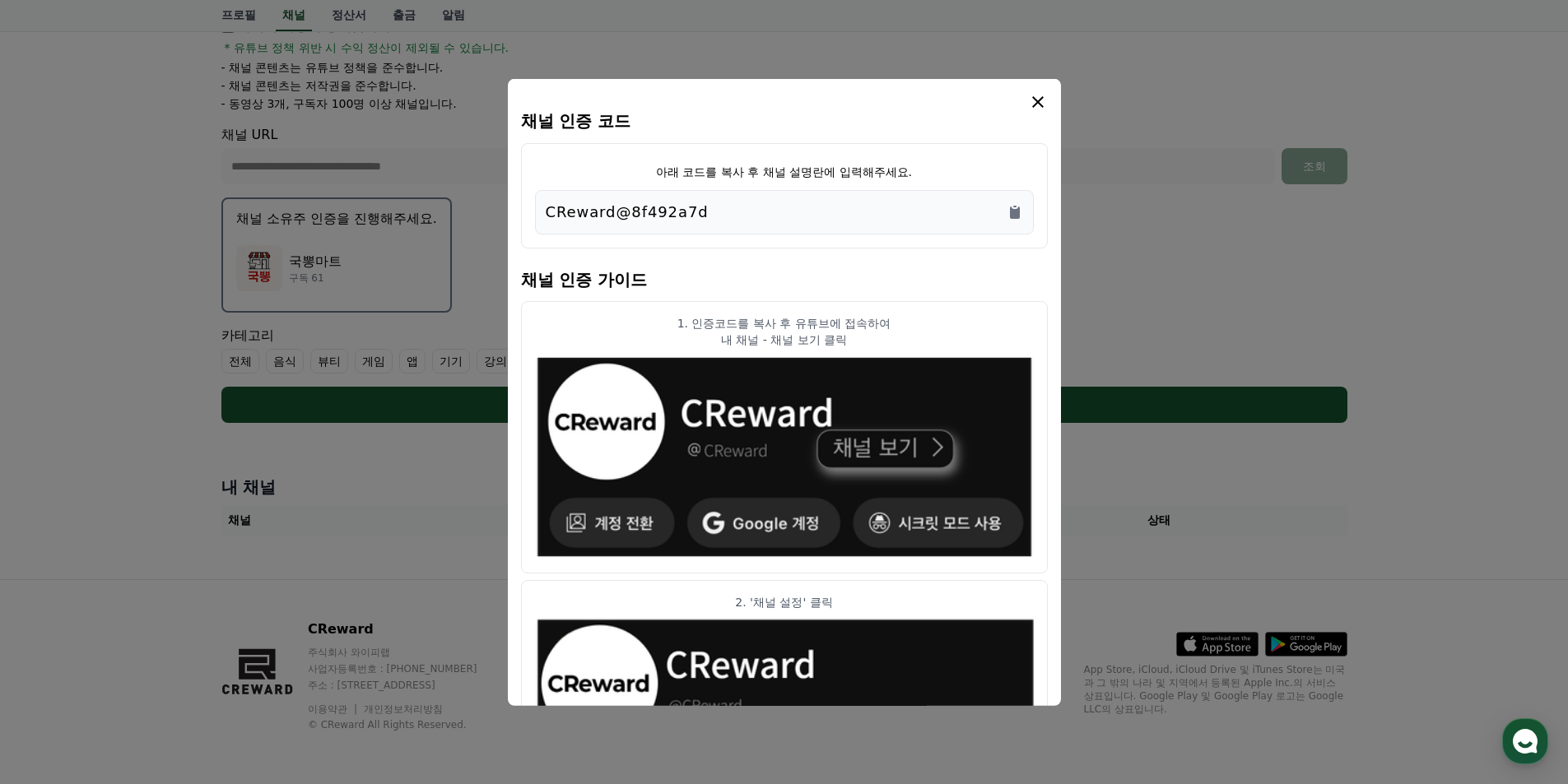
click at [1039, 93] on icon "modal" at bounding box center [1038, 101] width 20 height 20
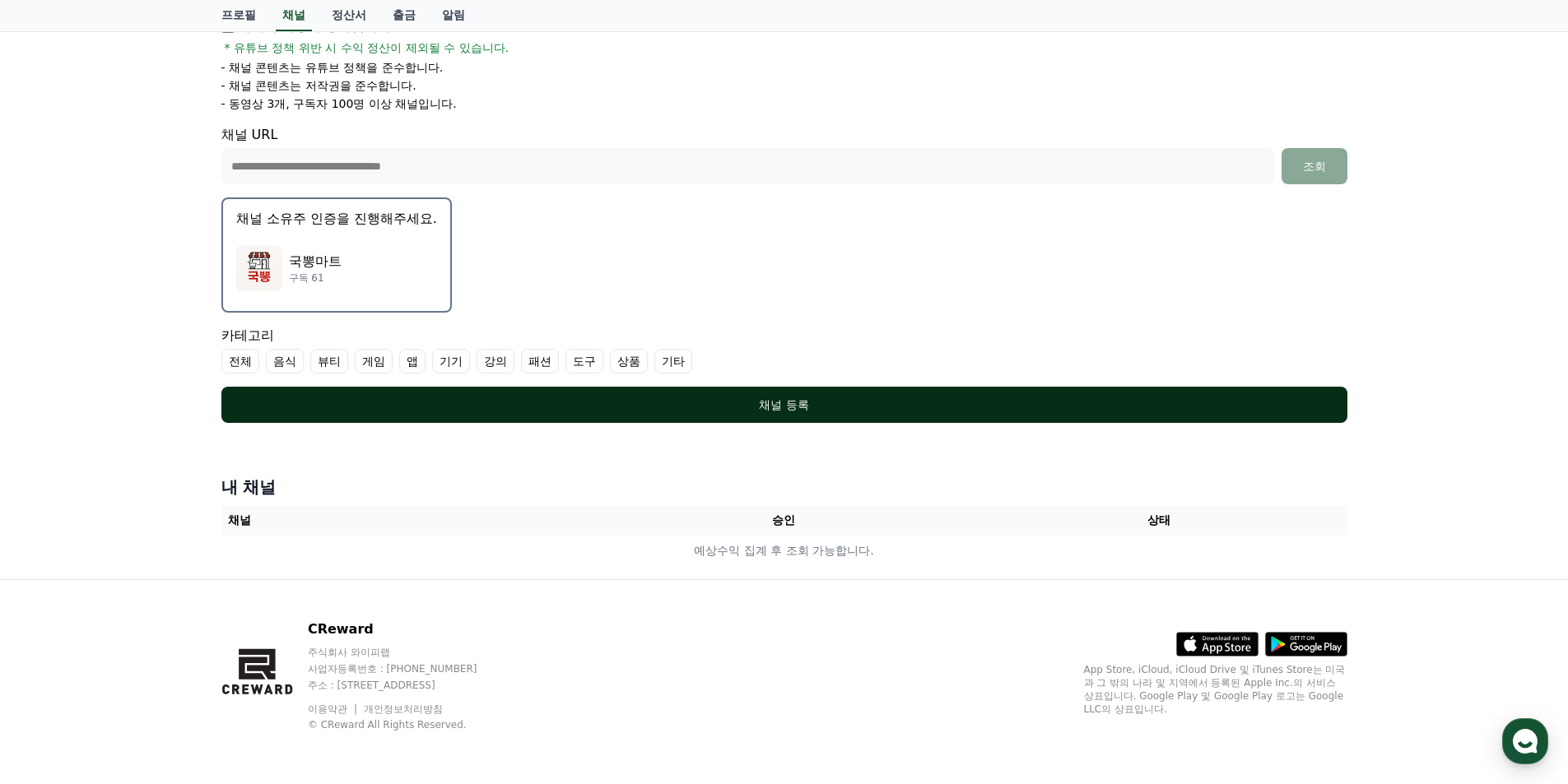
click at [787, 402] on div "채널 등록" at bounding box center [784, 404] width 1060 height 16
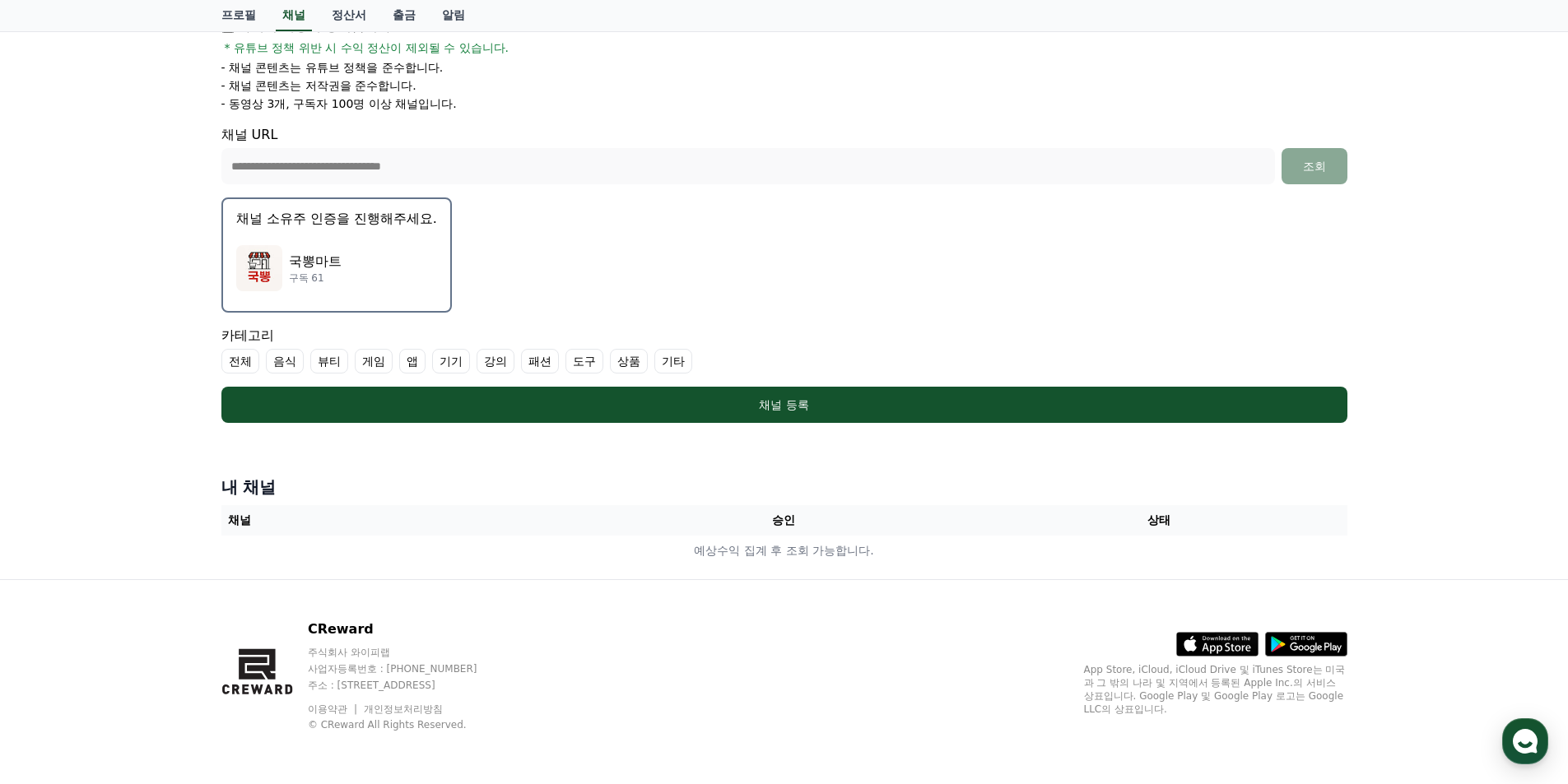
click at [667, 362] on label "기타" at bounding box center [673, 361] width 38 height 25
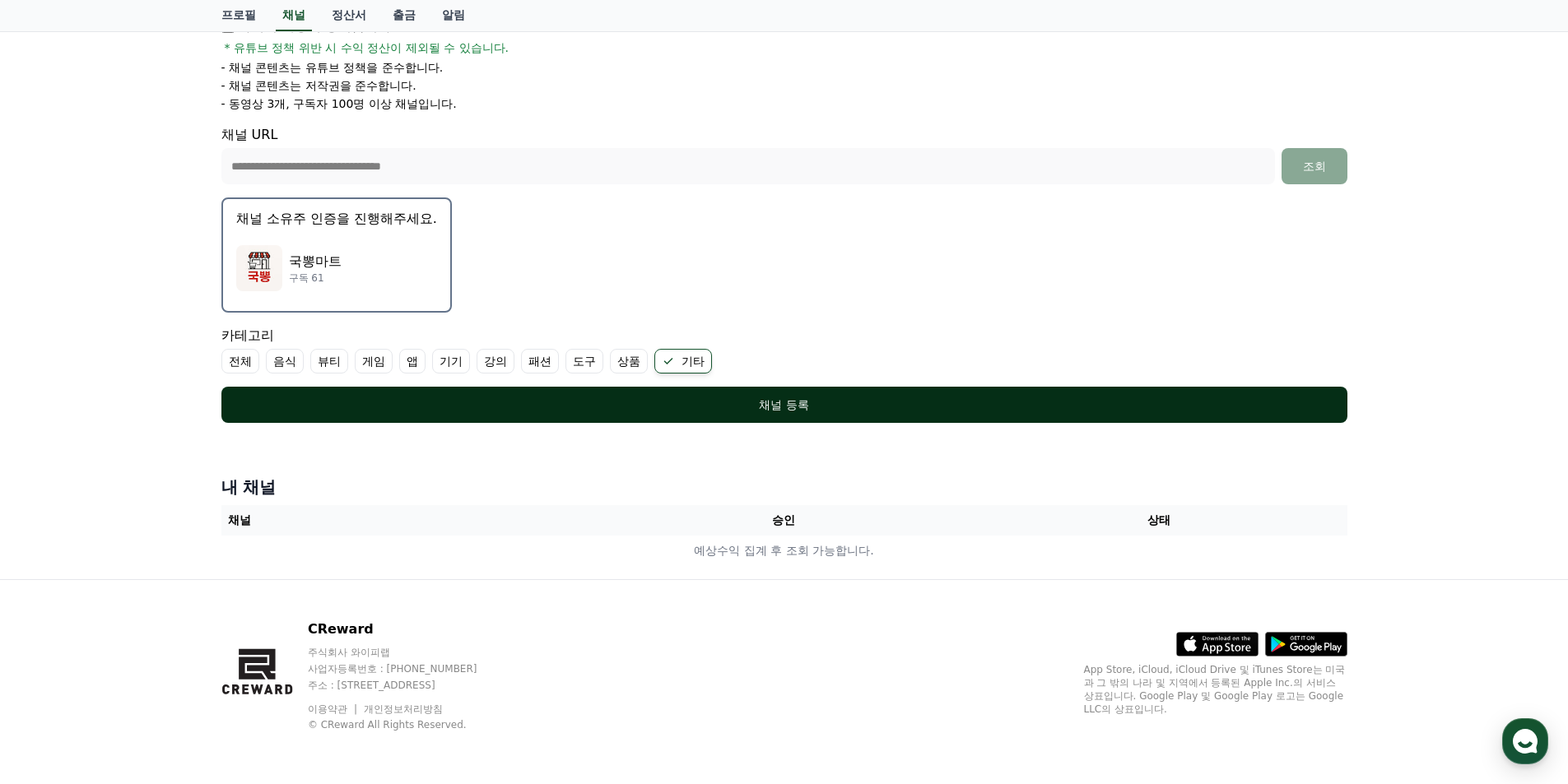
click at [789, 406] on div "채널 등록" at bounding box center [784, 404] width 1060 height 16
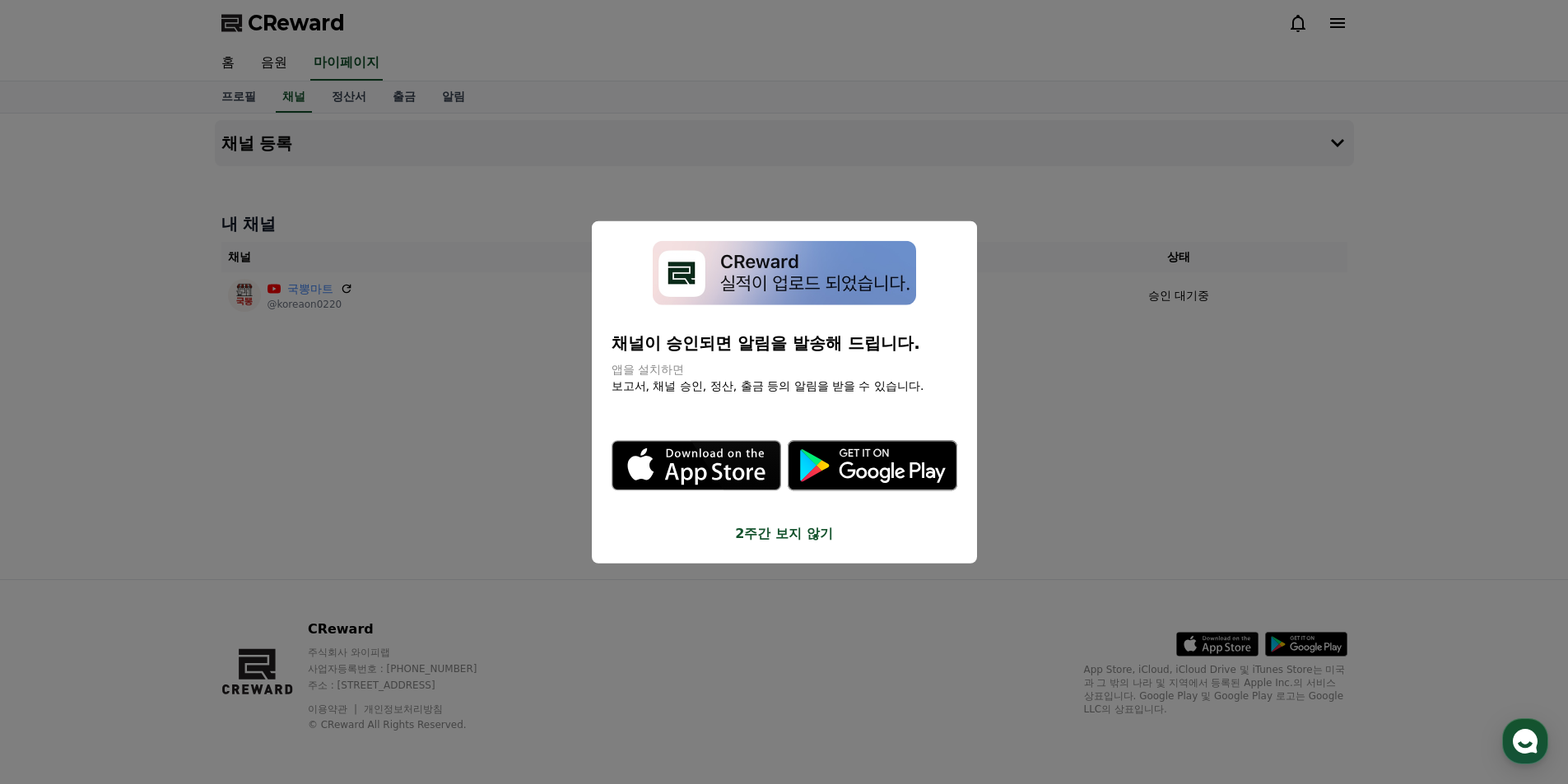
click at [787, 530] on button "2주간 보지 않기" at bounding box center [784, 534] width 345 height 20
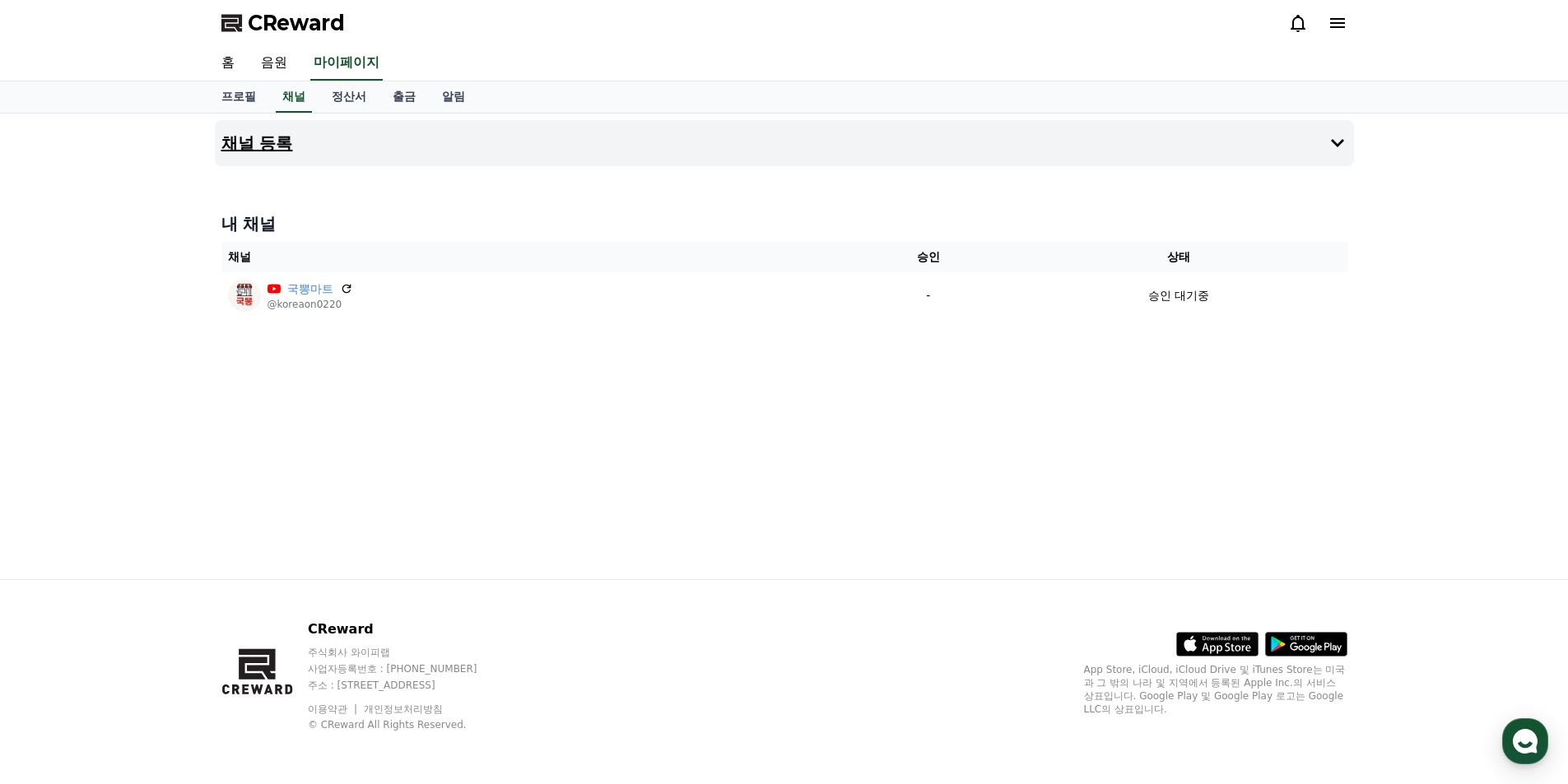
click at [1337, 142] on icon at bounding box center [1337, 143] width 20 height 20
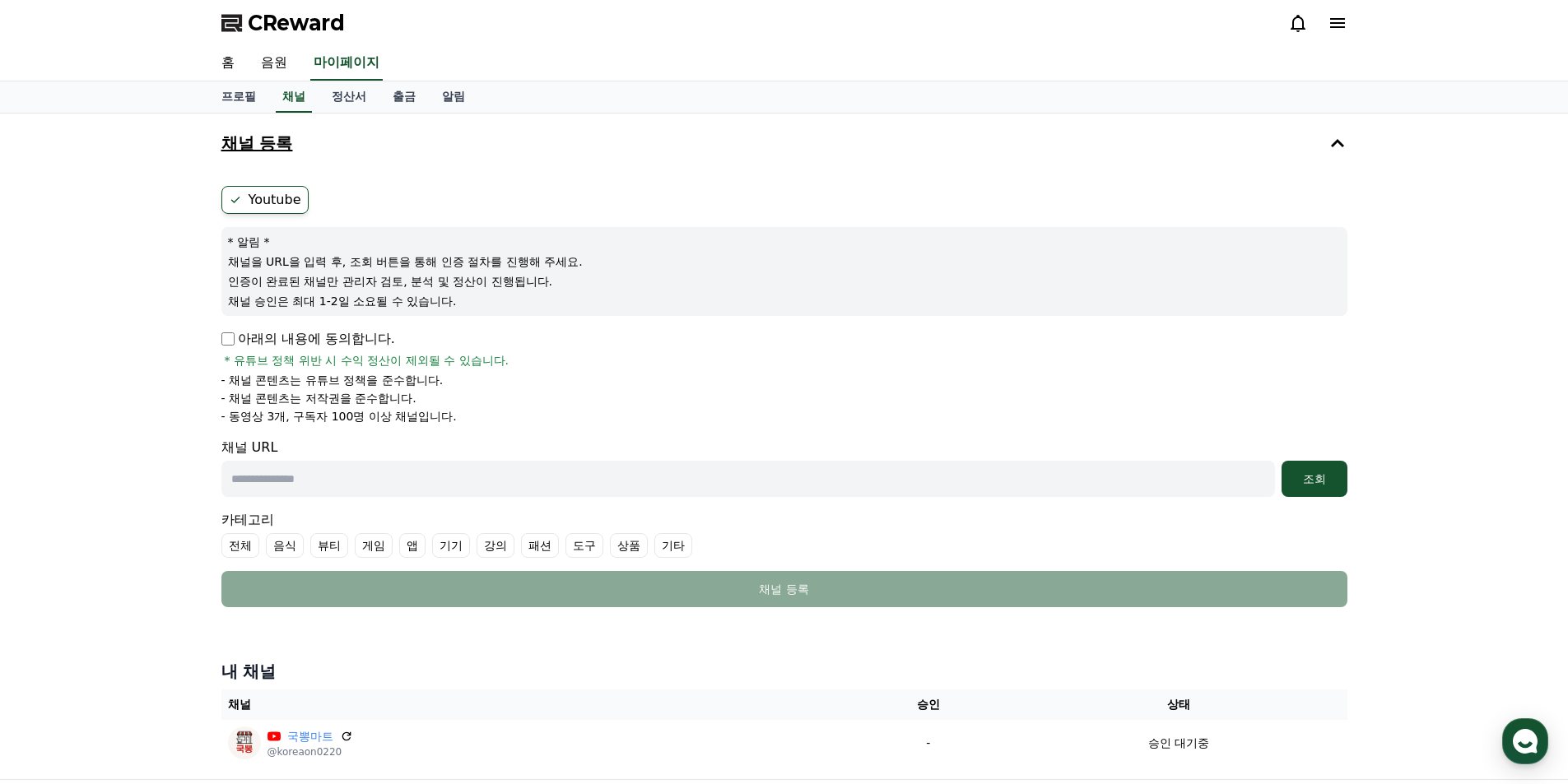
click at [871, 188] on ul "Youtube" at bounding box center [784, 200] width 1126 height 28
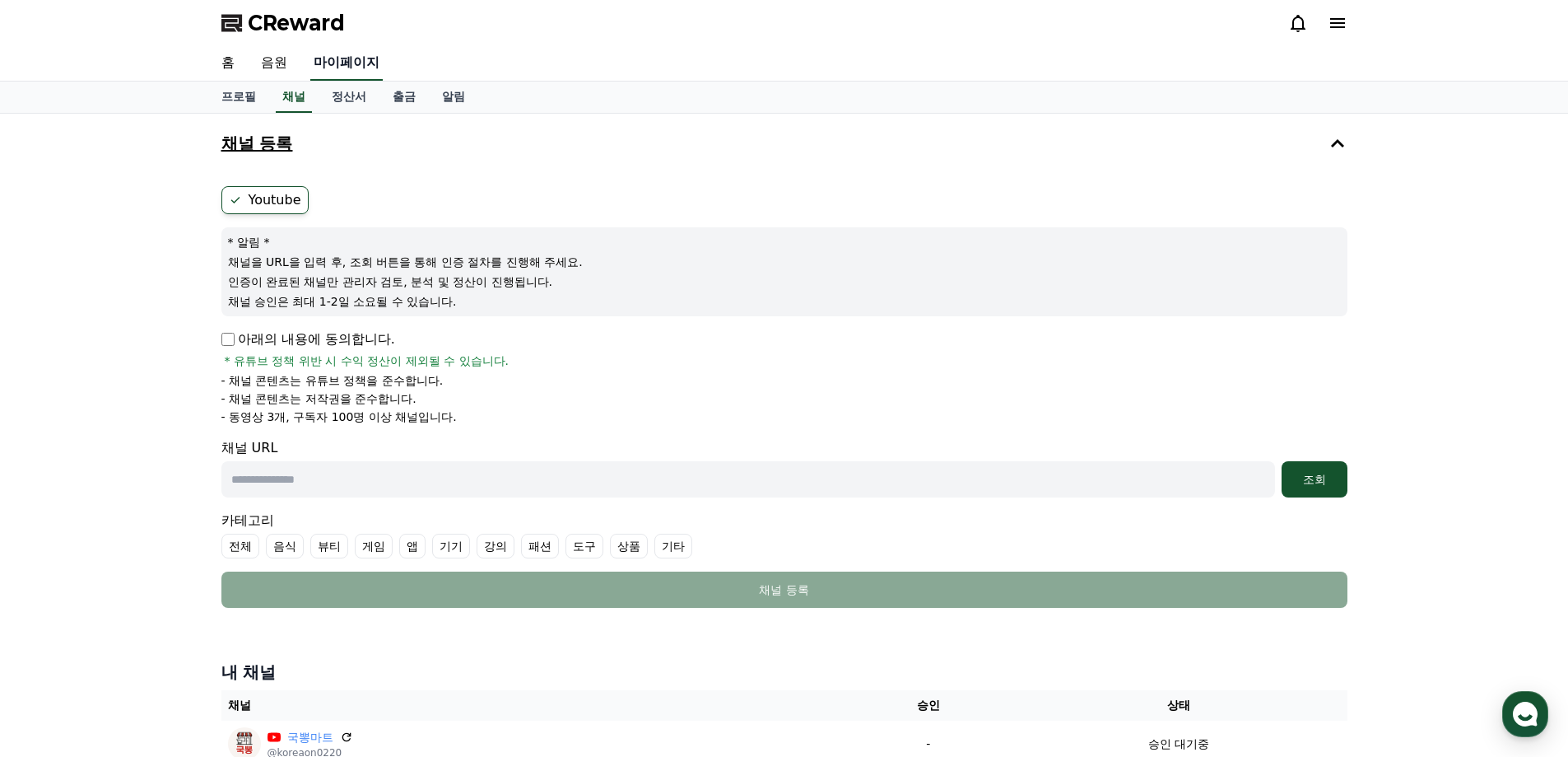
click at [357, 62] on link "마이페이지" at bounding box center [346, 63] width 73 height 34
select select "**********"
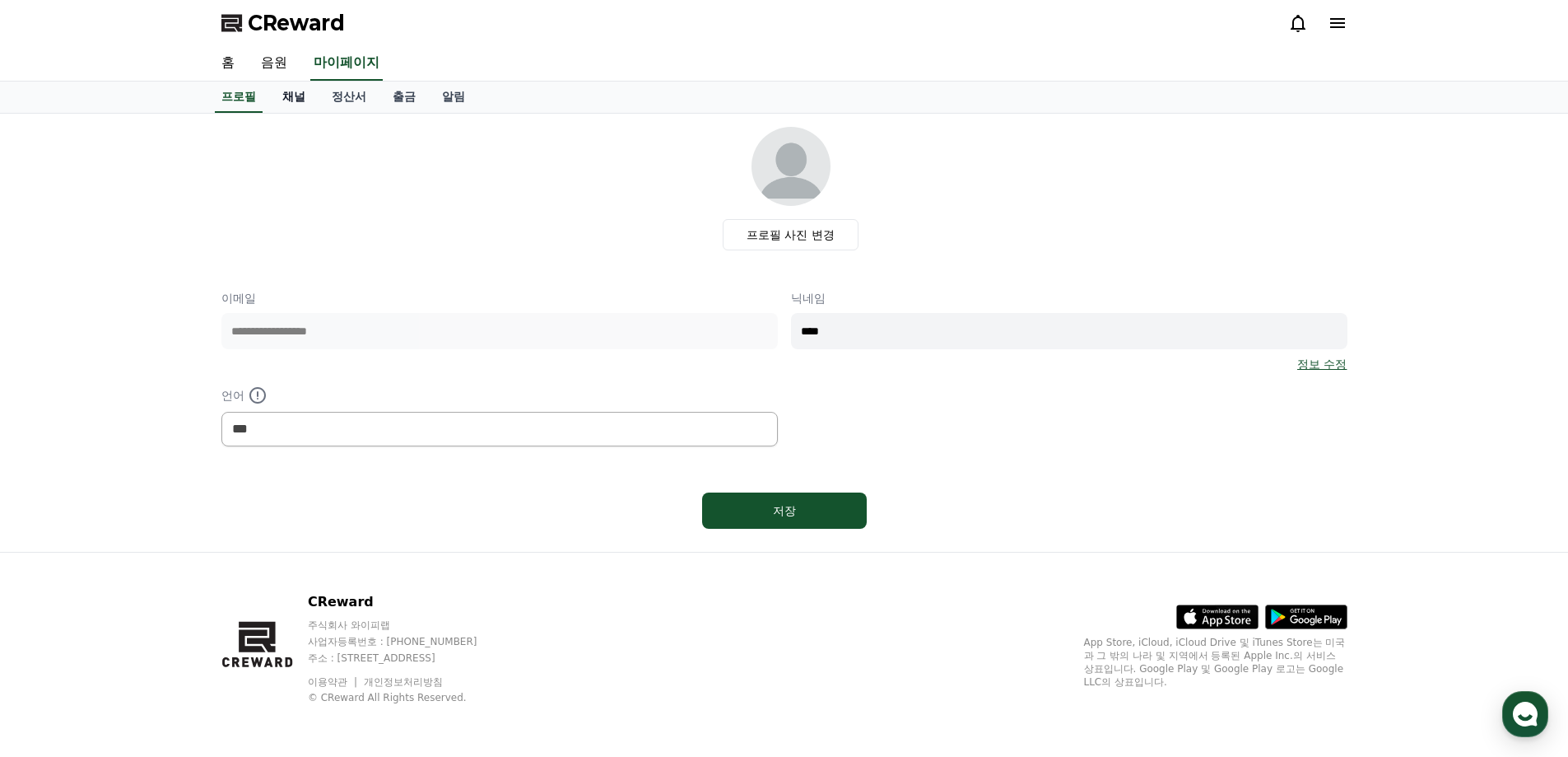
click at [296, 99] on link "채널" at bounding box center [294, 97] width 50 height 31
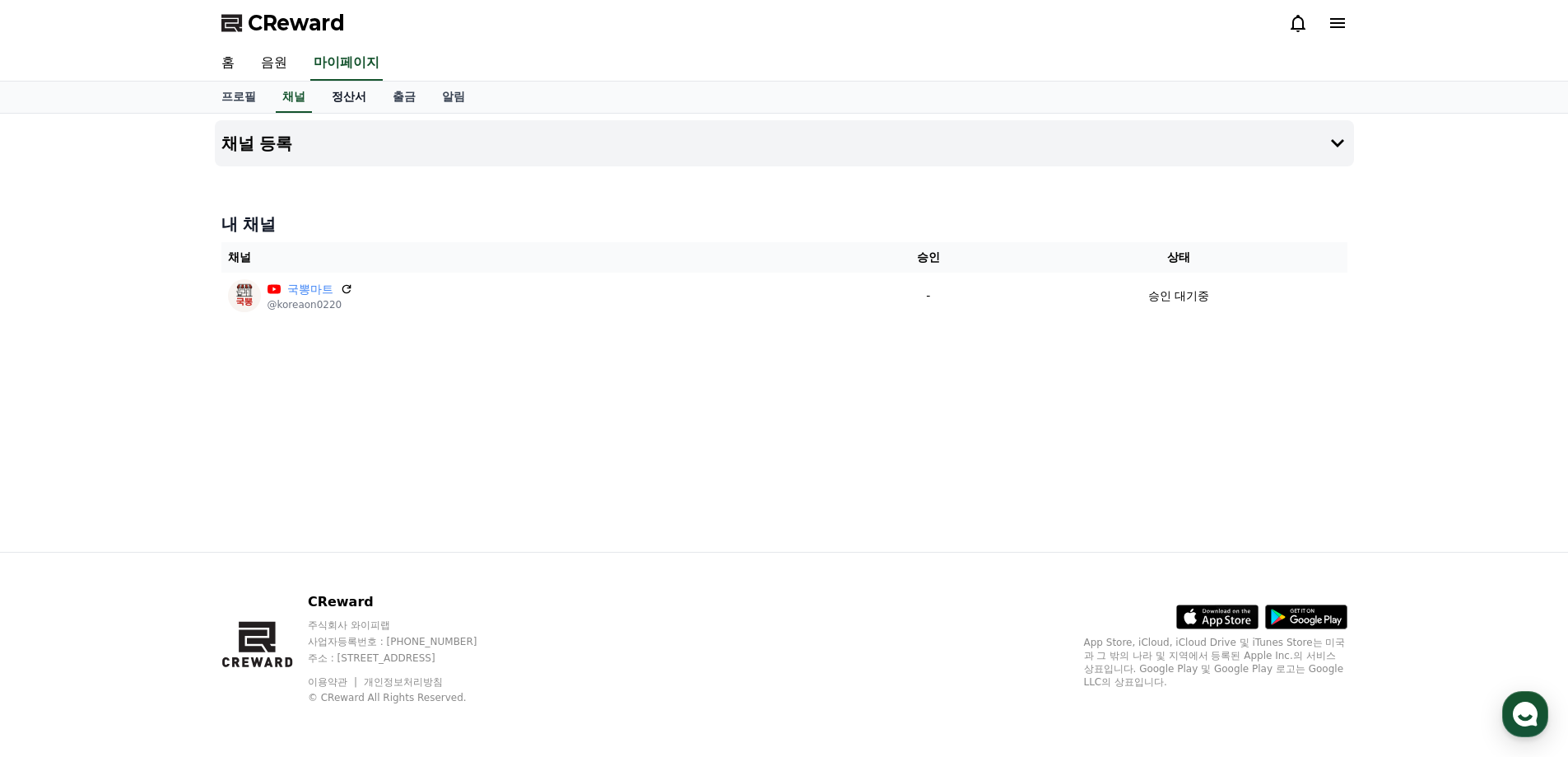
click at [340, 99] on link "정산서" at bounding box center [349, 97] width 61 height 31
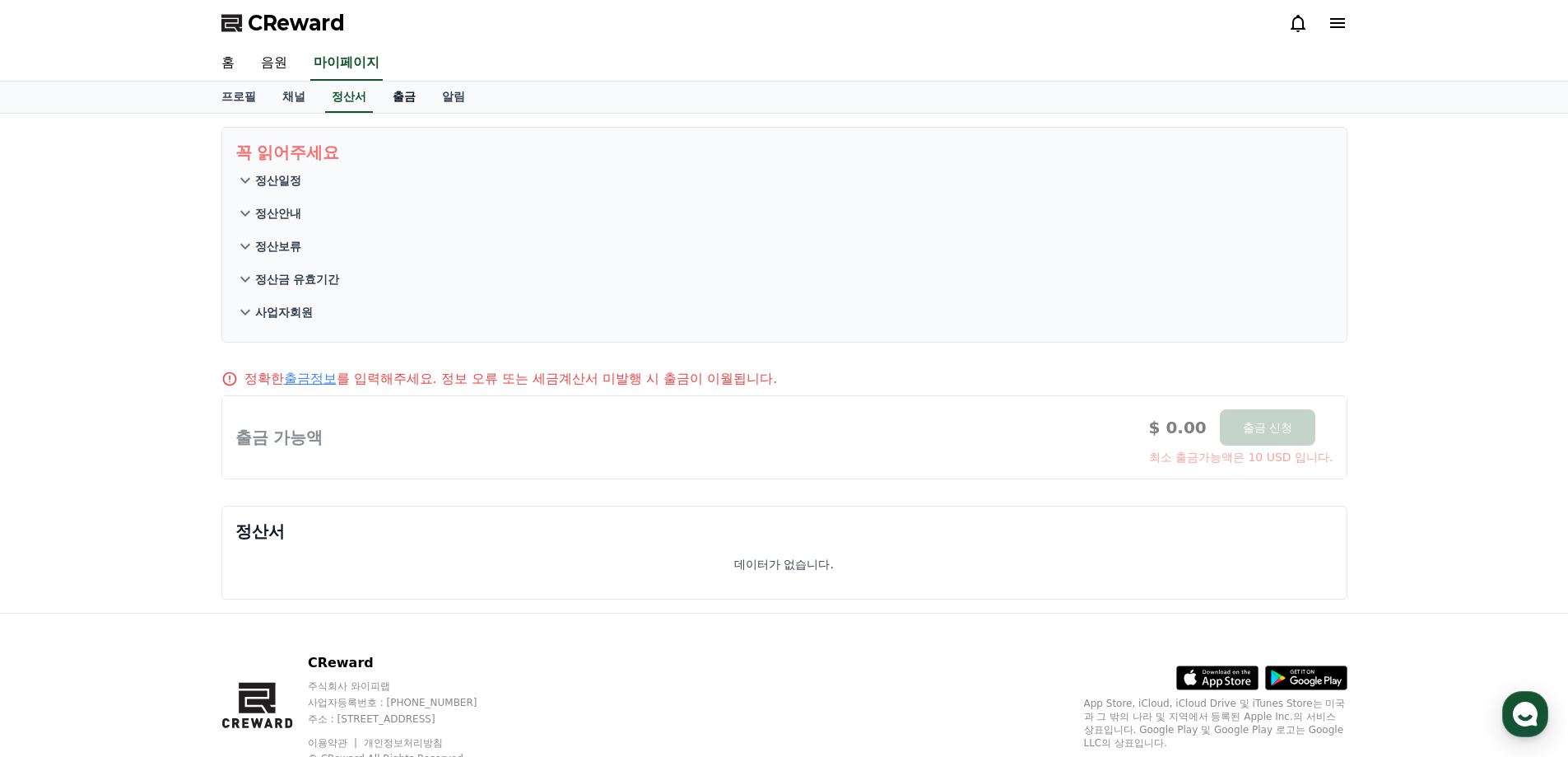
click at [410, 88] on link "출금" at bounding box center [404, 97] width 50 height 31
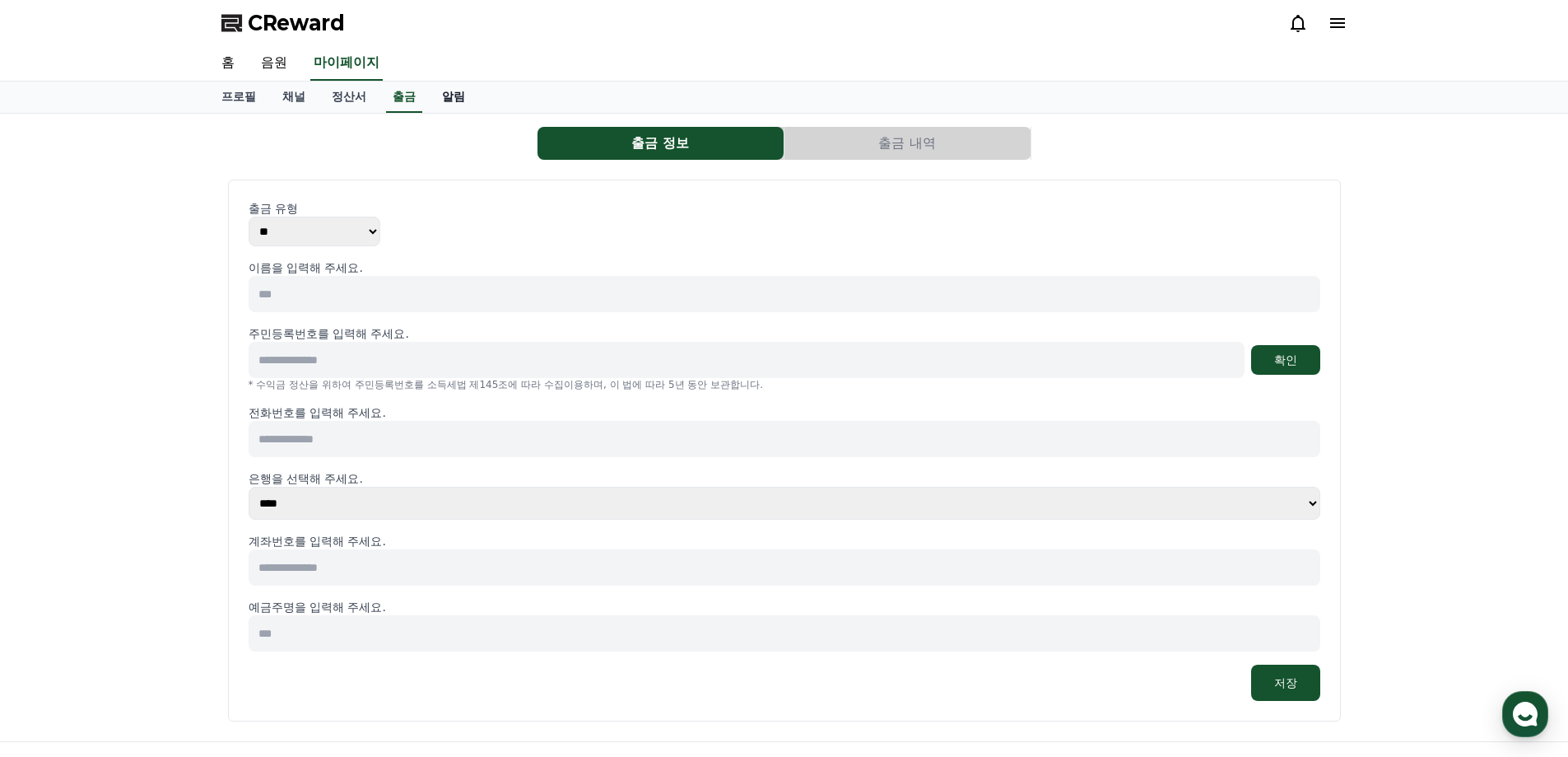
click at [460, 96] on link "알림" at bounding box center [453, 97] width 50 height 31
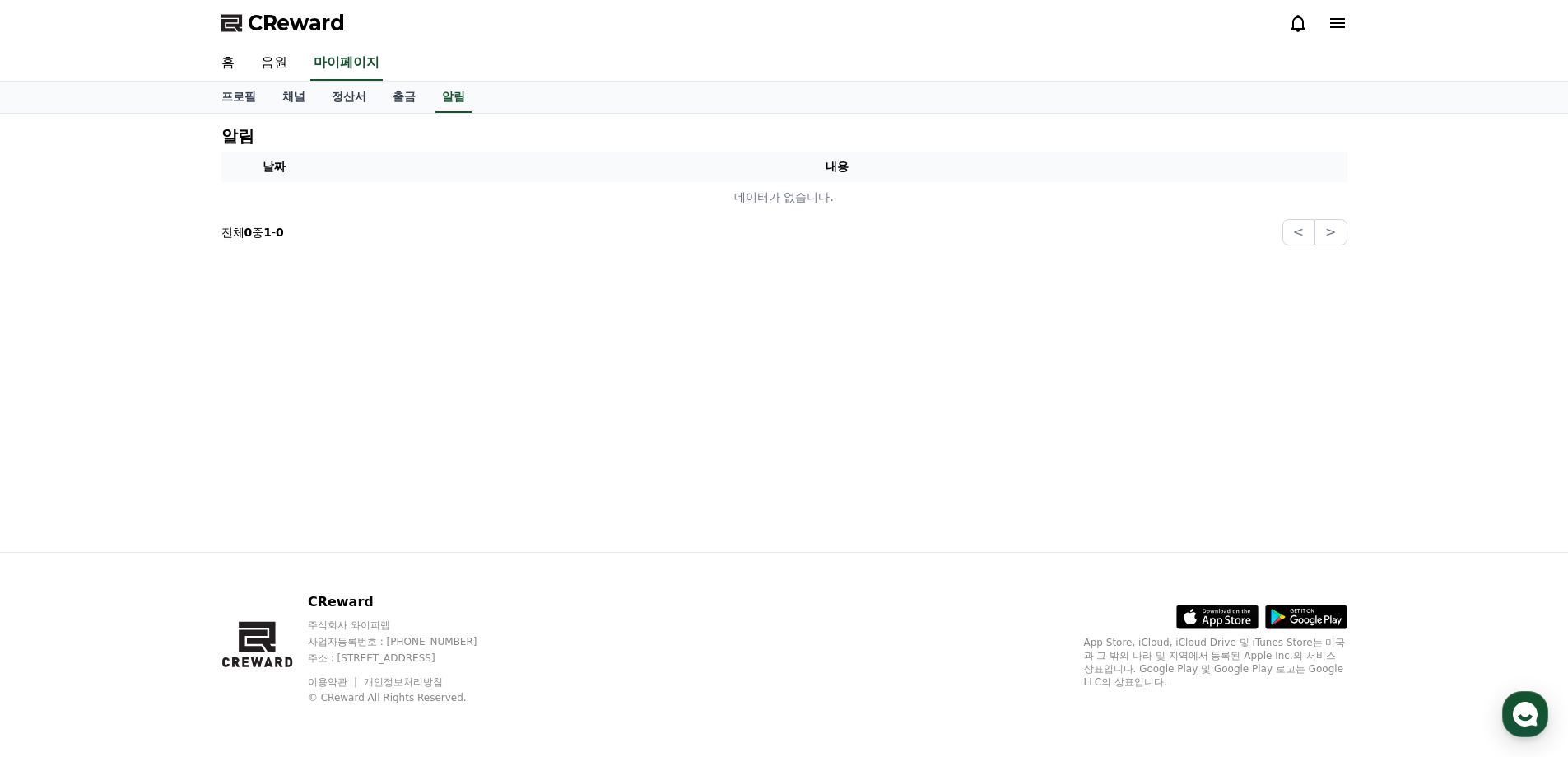
click at [322, 26] on span "CReward" at bounding box center [296, 23] width 97 height 27
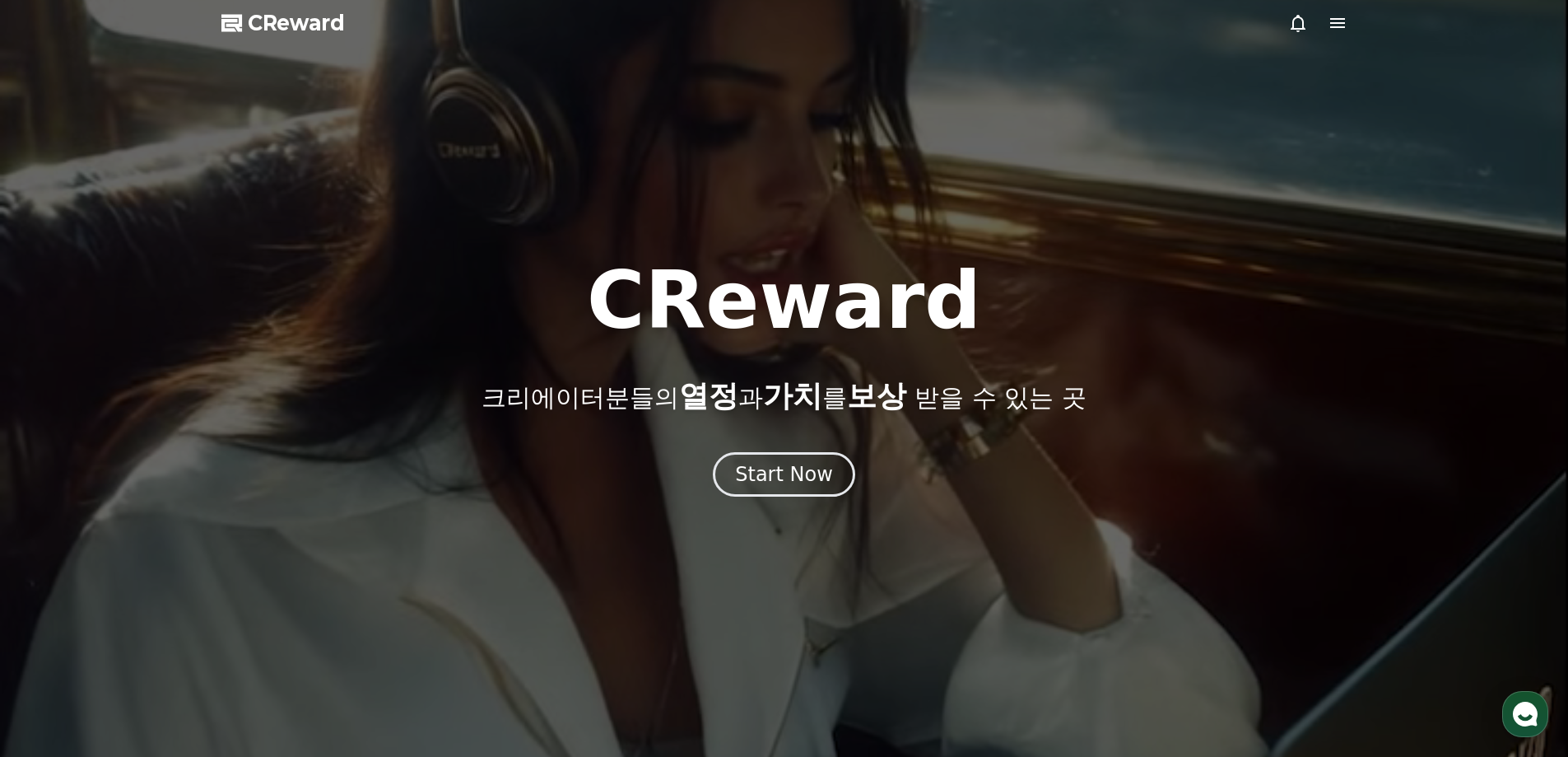
drag, startPoint x: 1236, startPoint y: 302, endPoint x: 1234, endPoint y: 311, distance: 9.2
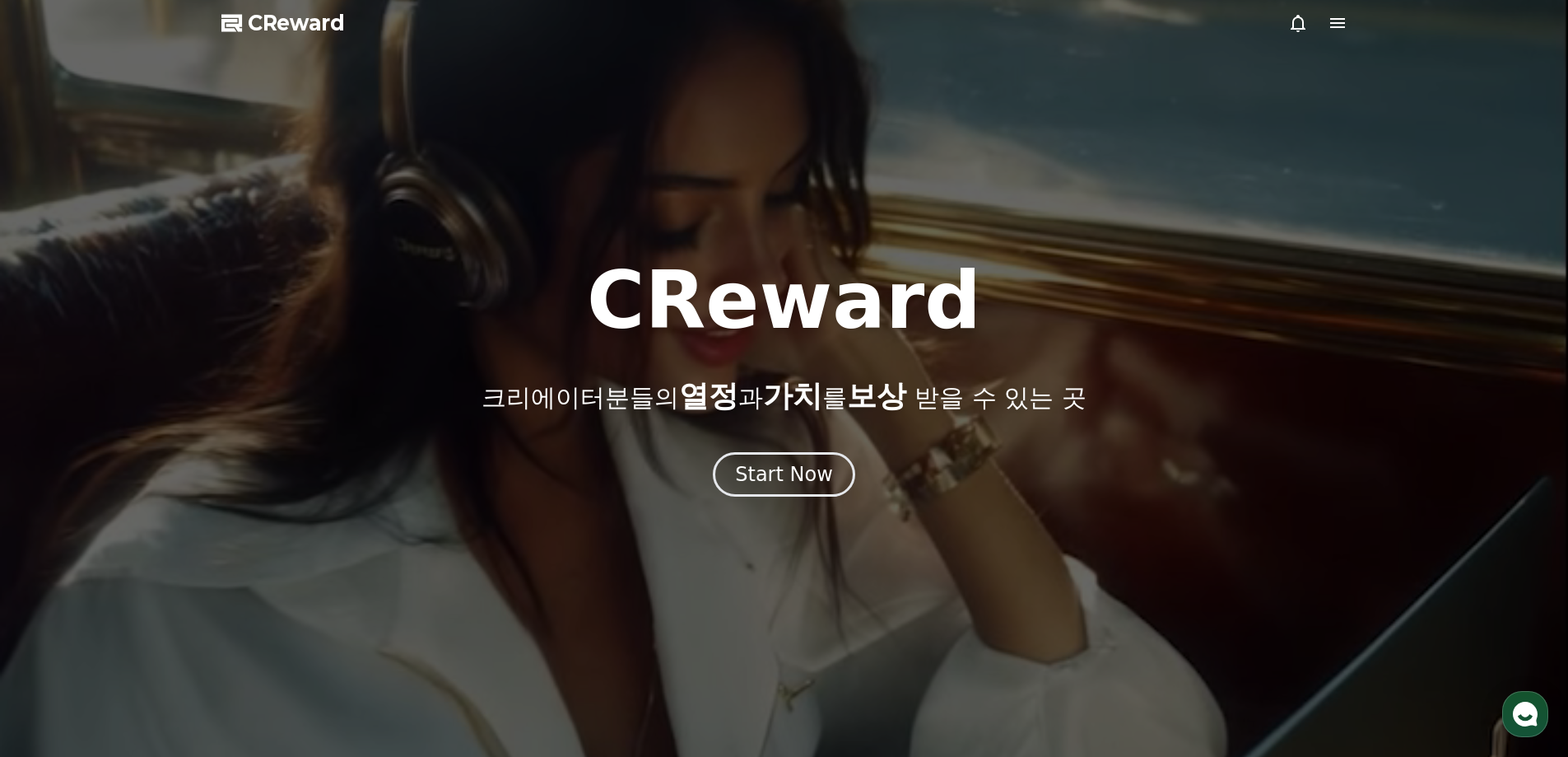
click at [1234, 309] on div "CReward 크리에이터분들의 열정 과 가치 를 보상 받을 수 있는 곳" at bounding box center [784, 336] width 1568 height 152
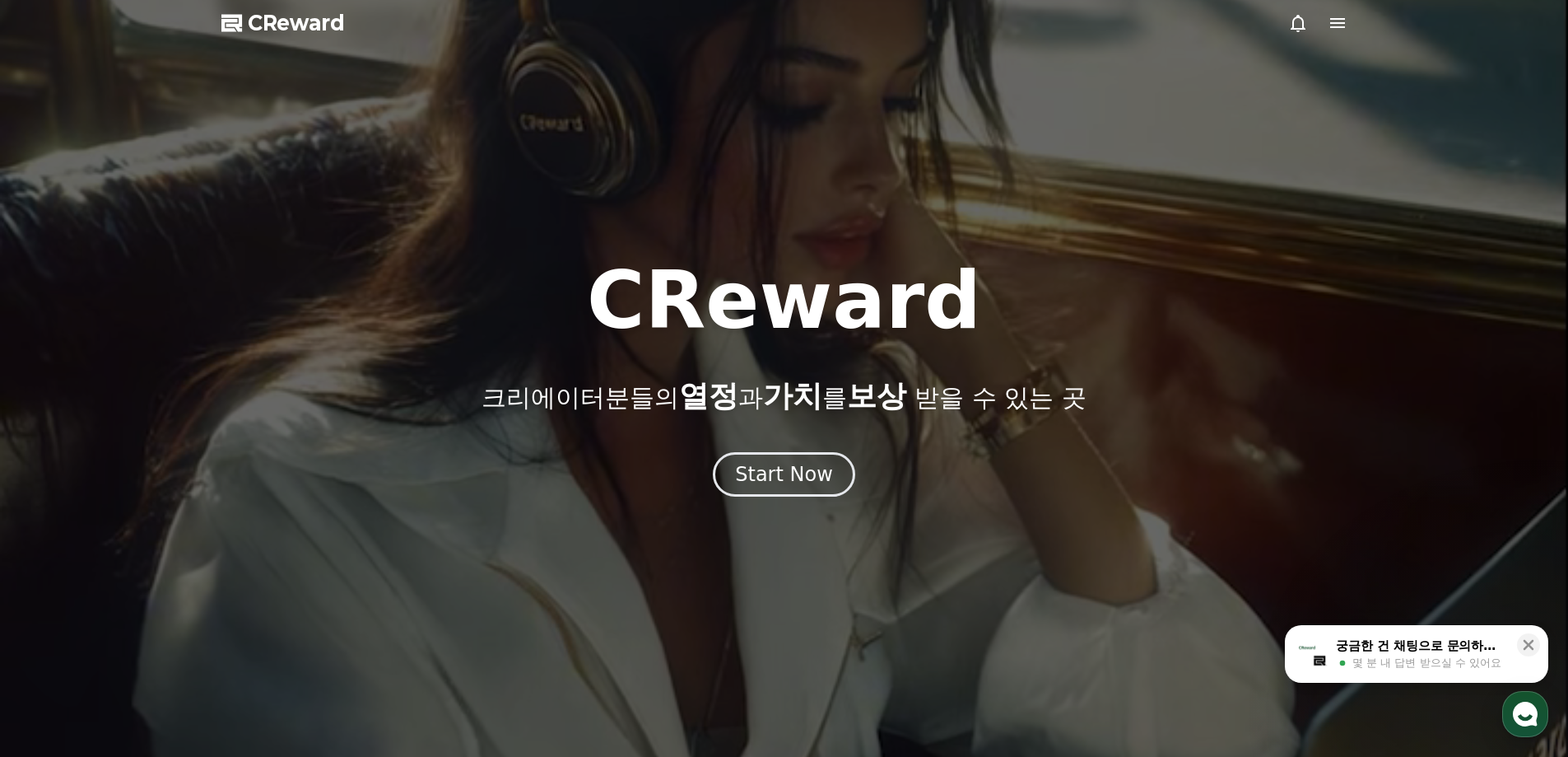
click at [1333, 23] on icon at bounding box center [1337, 23] width 15 height 10
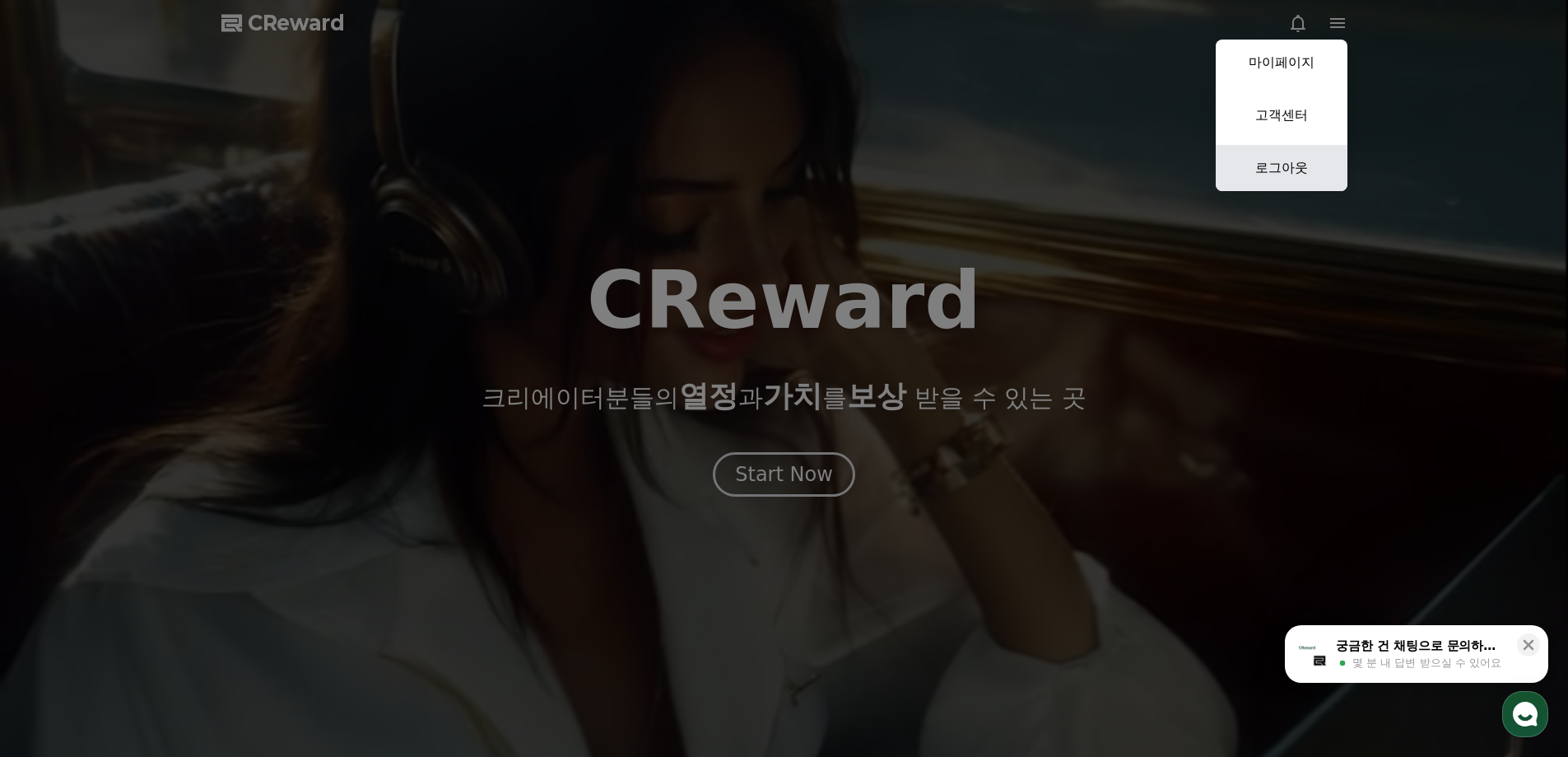
click at [1285, 162] on link "로그아웃" at bounding box center [1282, 168] width 132 height 46
